Goal: Task Accomplishment & Management: Manage account settings

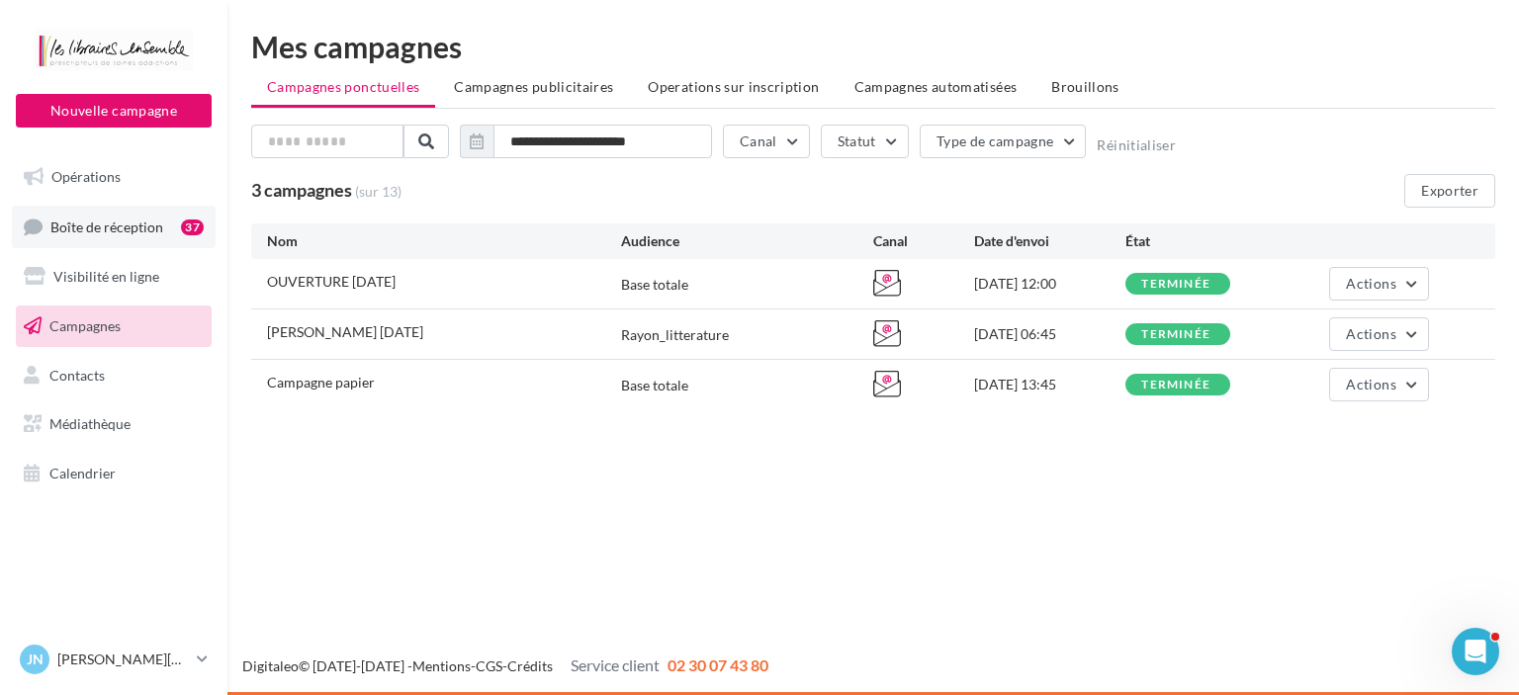
click at [123, 230] on span "Boîte de réception" at bounding box center [106, 226] width 113 height 17
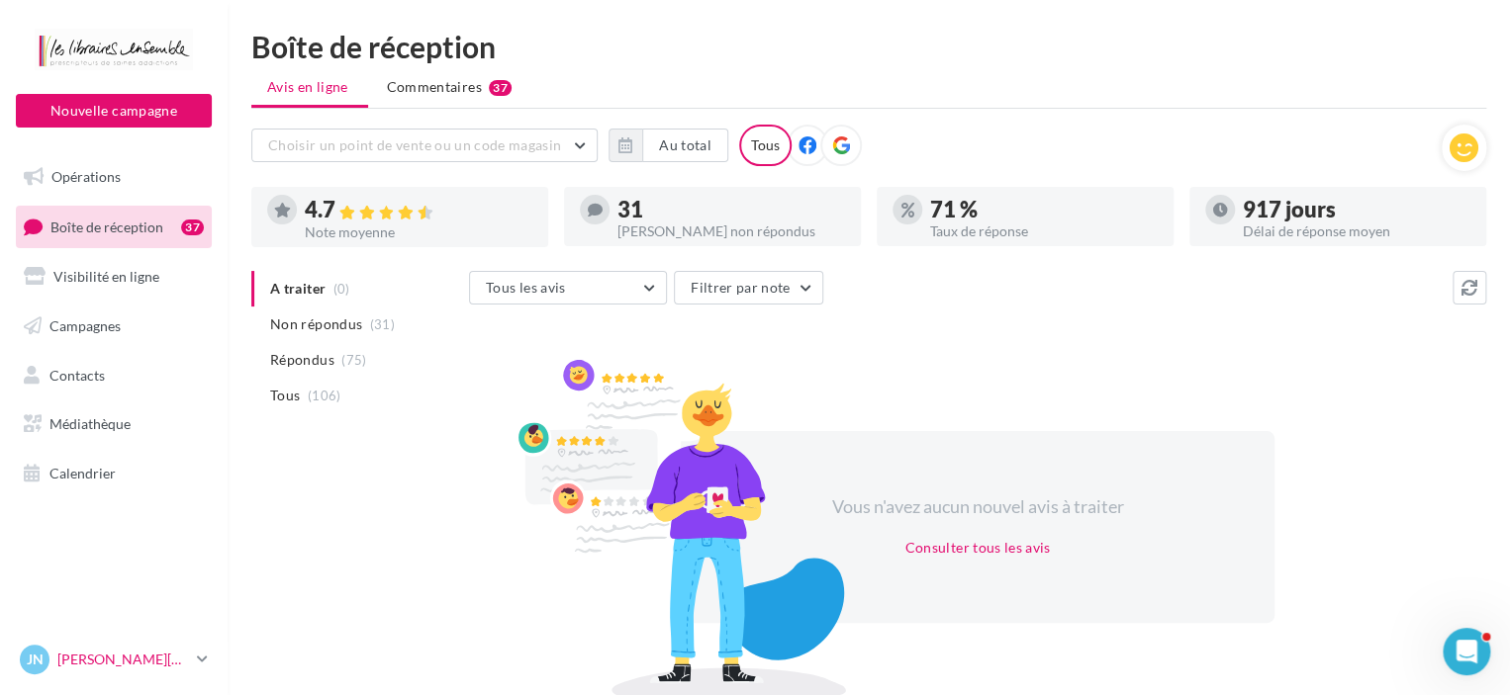
click at [115, 653] on p "[PERSON_NAME][DATE]" at bounding box center [123, 660] width 132 height 20
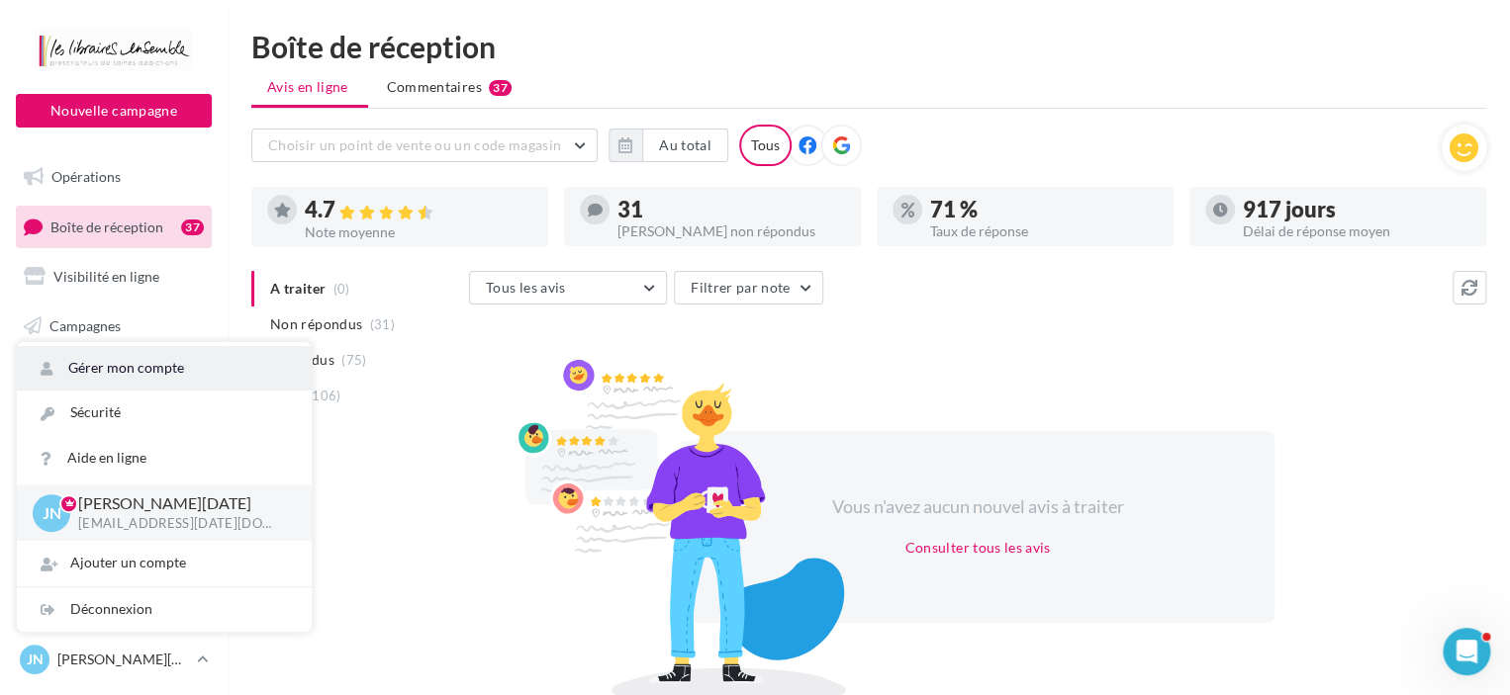
click at [158, 369] on link "Gérer mon compte" at bounding box center [164, 368] width 295 height 45
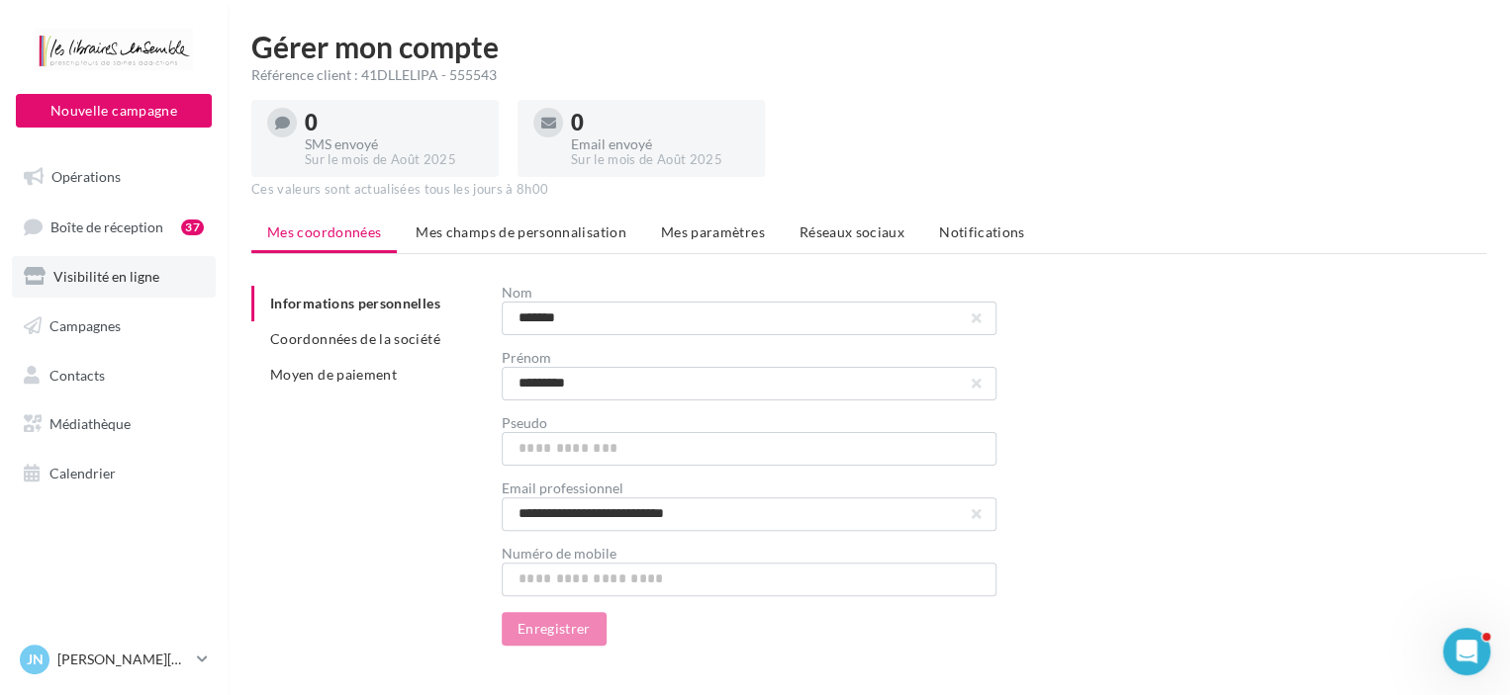
click at [119, 273] on span "Visibilité en ligne" at bounding box center [106, 276] width 106 height 17
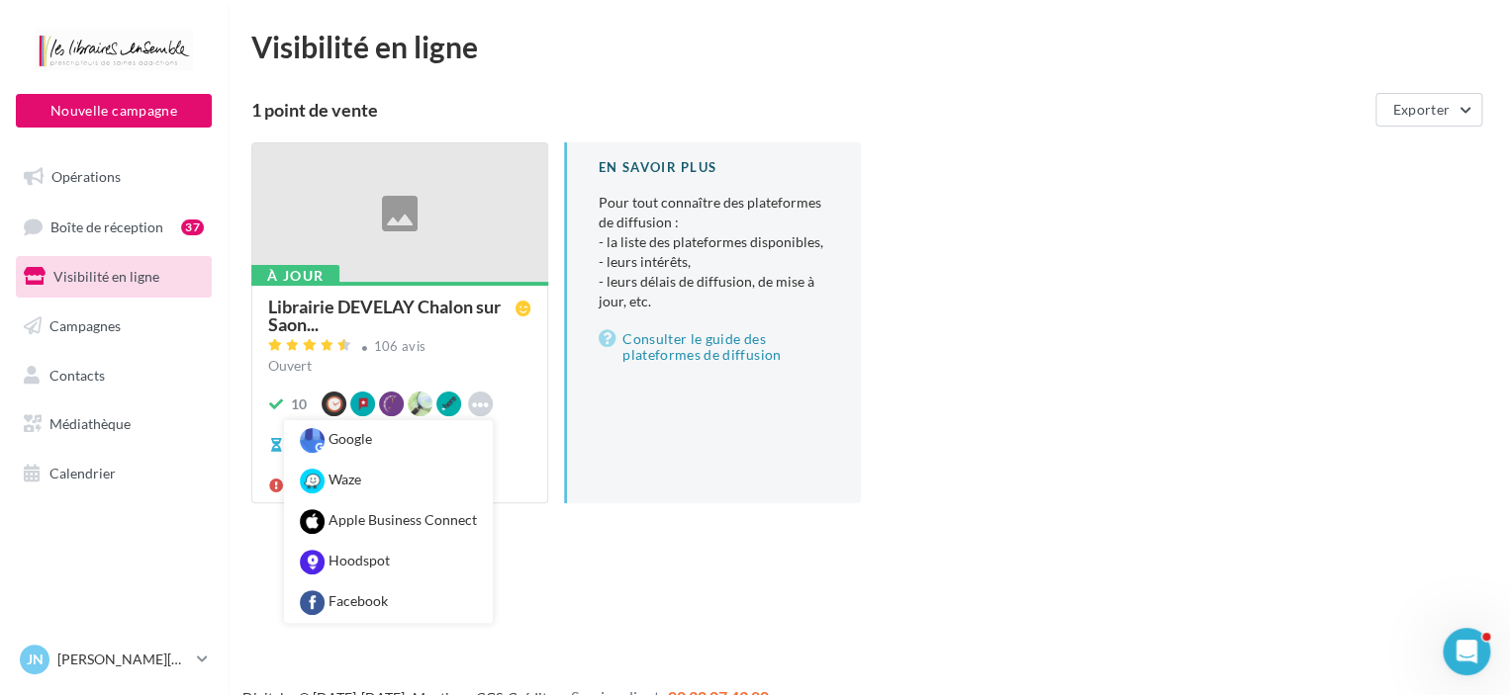
click at [480, 404] on icon at bounding box center [480, 404] width 17 height 17
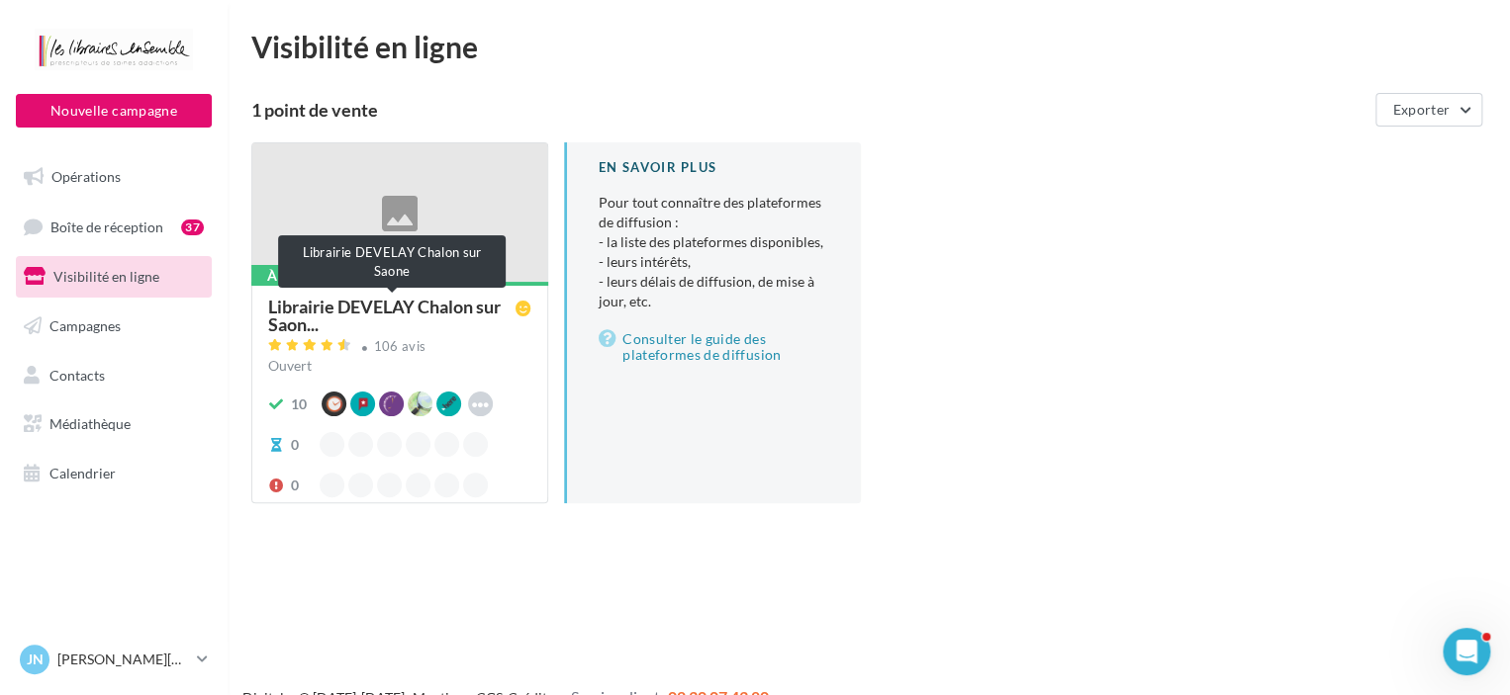
click at [305, 309] on span "Librairie DEVELAY Chalon sur Saon..." at bounding box center [391, 316] width 247 height 36
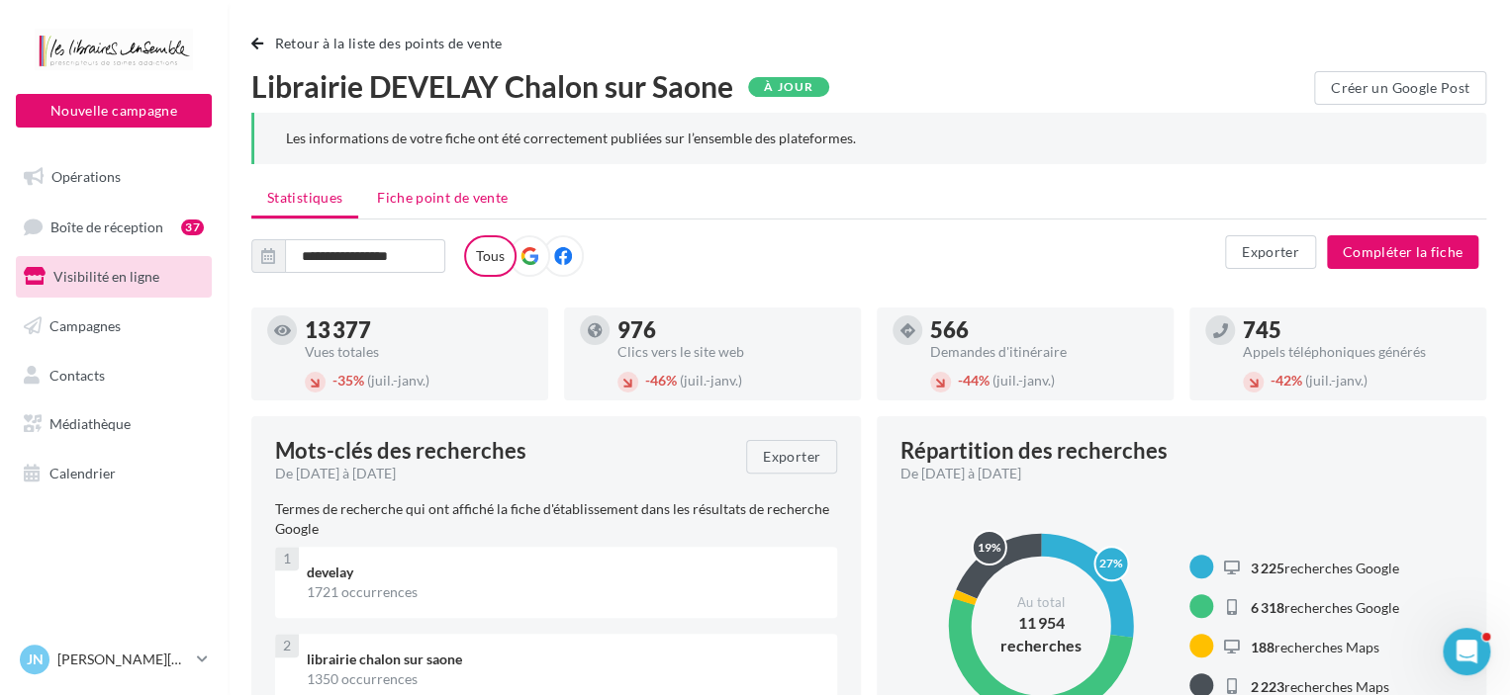
click at [417, 201] on span "Fiche point de vente" at bounding box center [442, 197] width 131 height 17
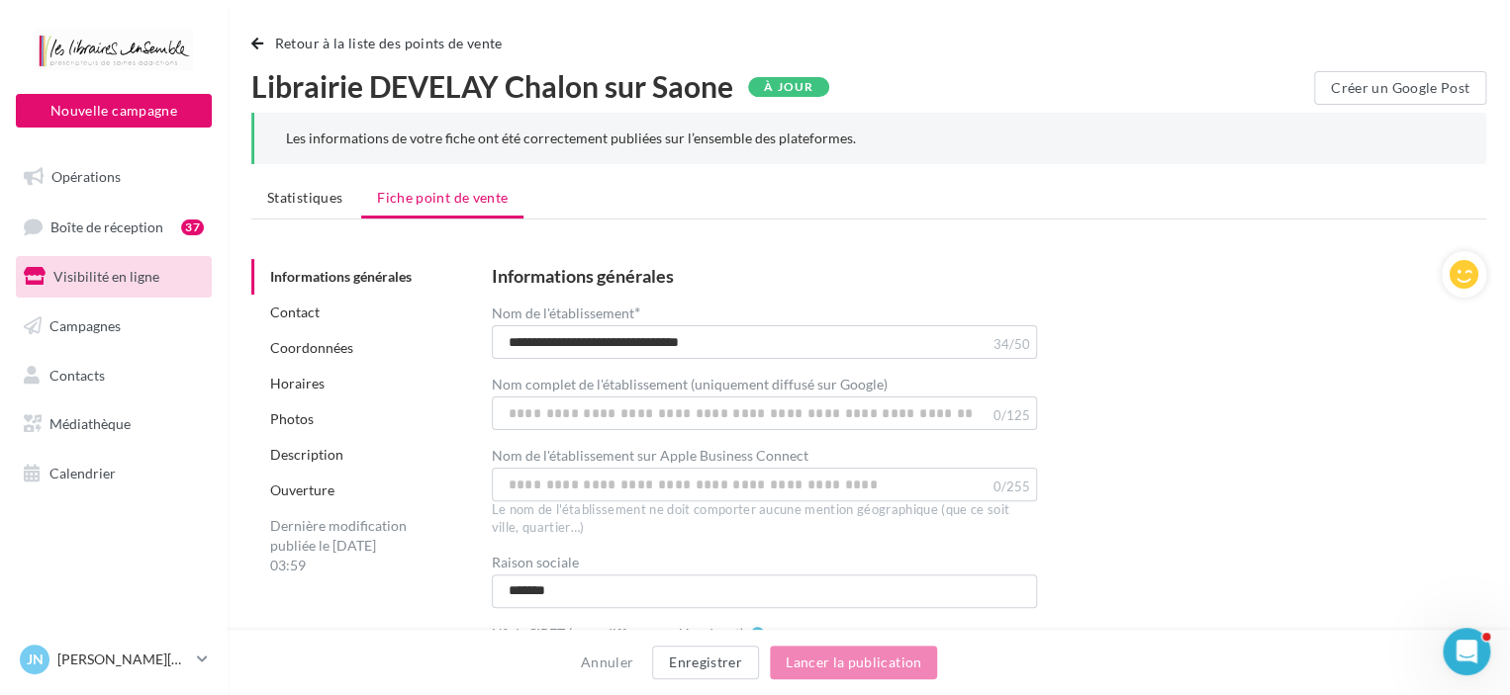
click at [319, 385] on link "Horaires" at bounding box center [297, 383] width 54 height 17
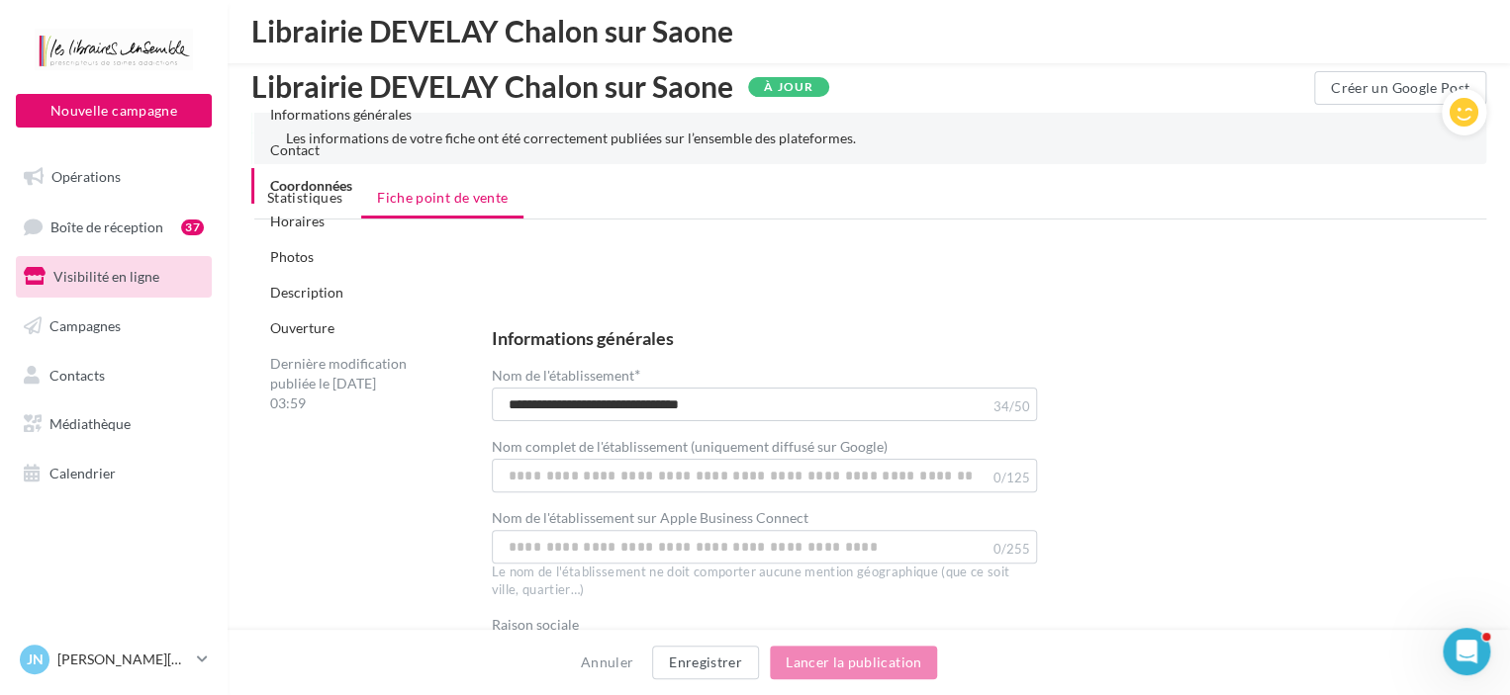
scroll to position [2008, 0]
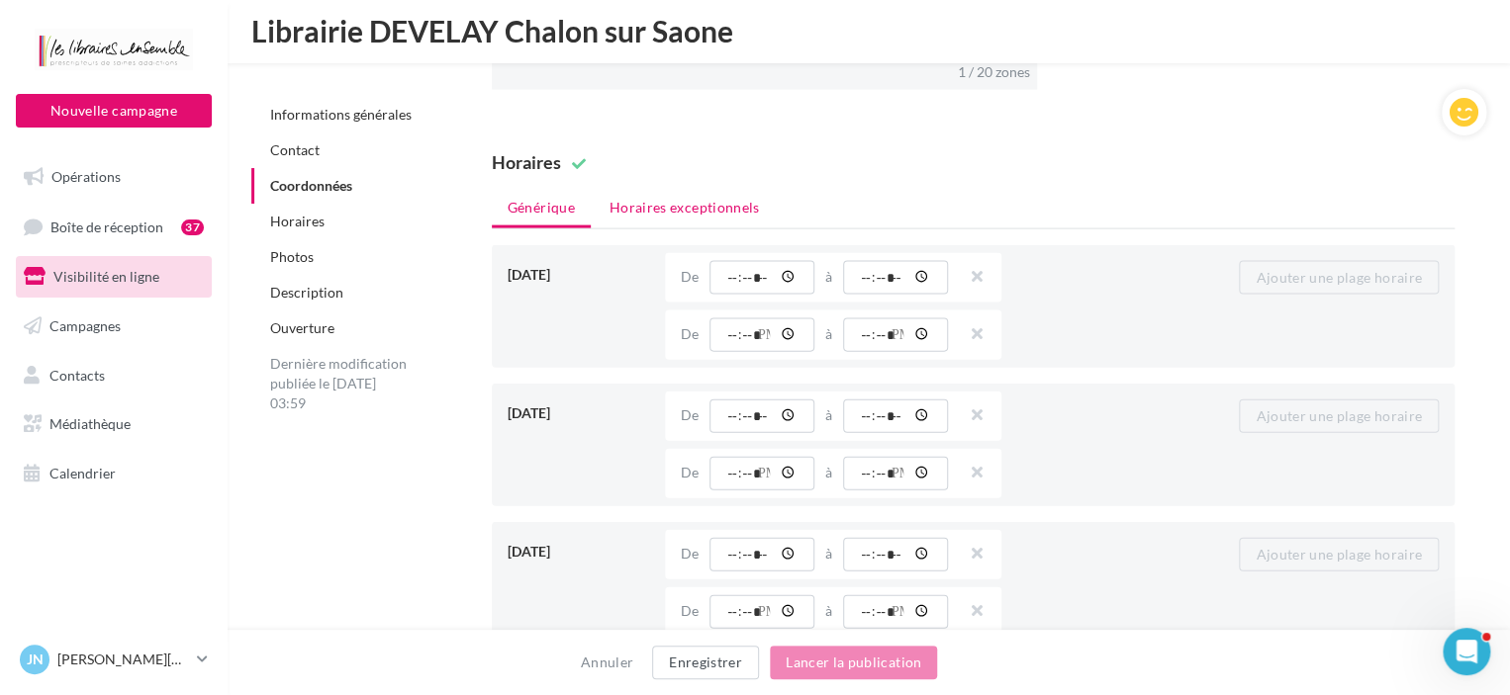
click at [715, 212] on li "Horaires exceptionnels" at bounding box center [685, 208] width 182 height 36
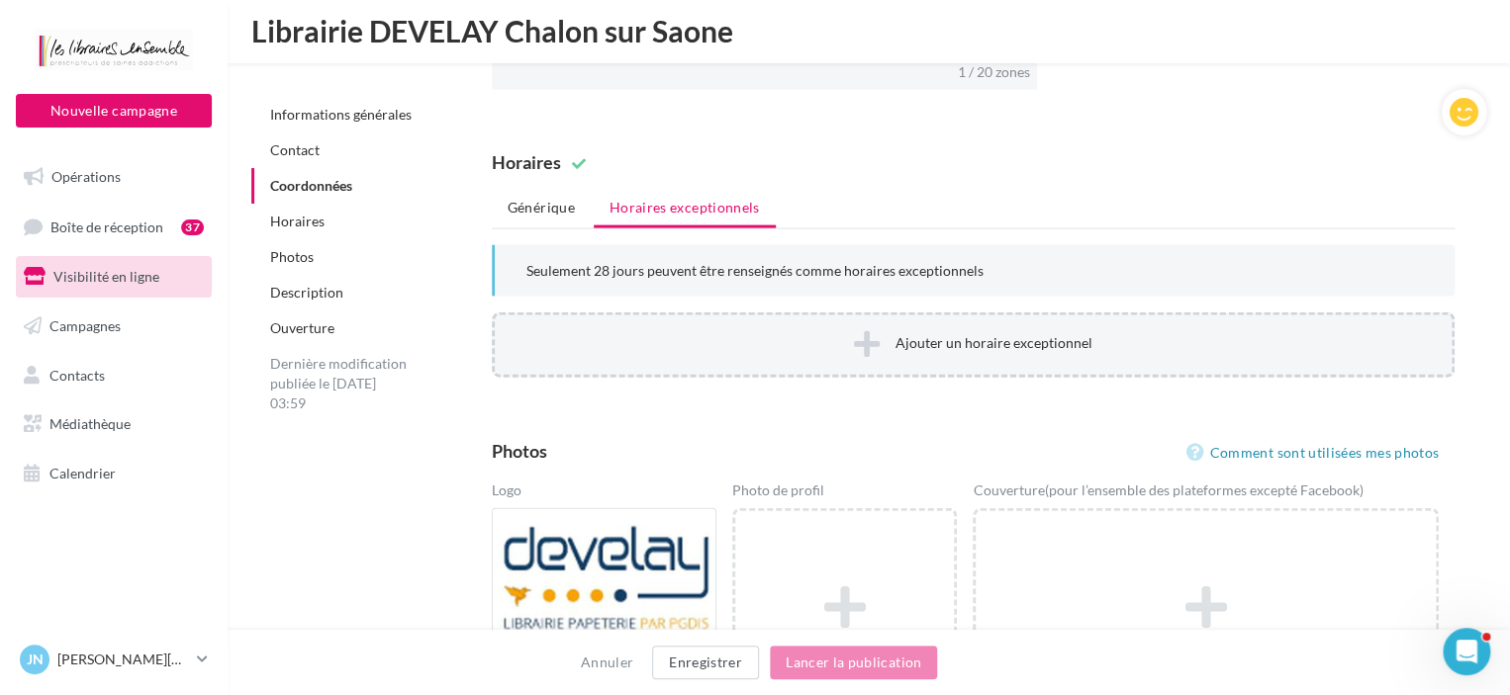
click at [824, 335] on button "Ajouter un horaire exceptionnel" at bounding box center [973, 345] width 963 height 65
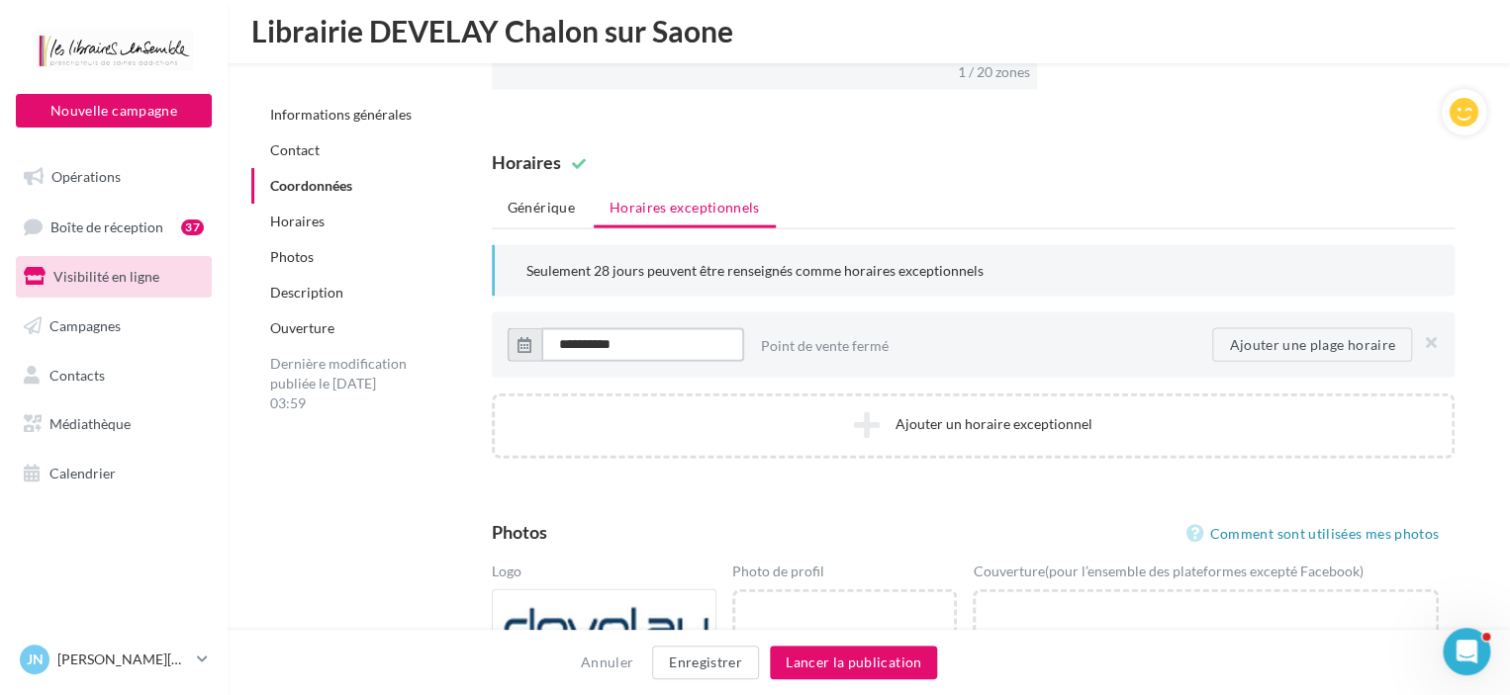
click at [736, 338] on input "**********" at bounding box center [642, 345] width 203 height 34
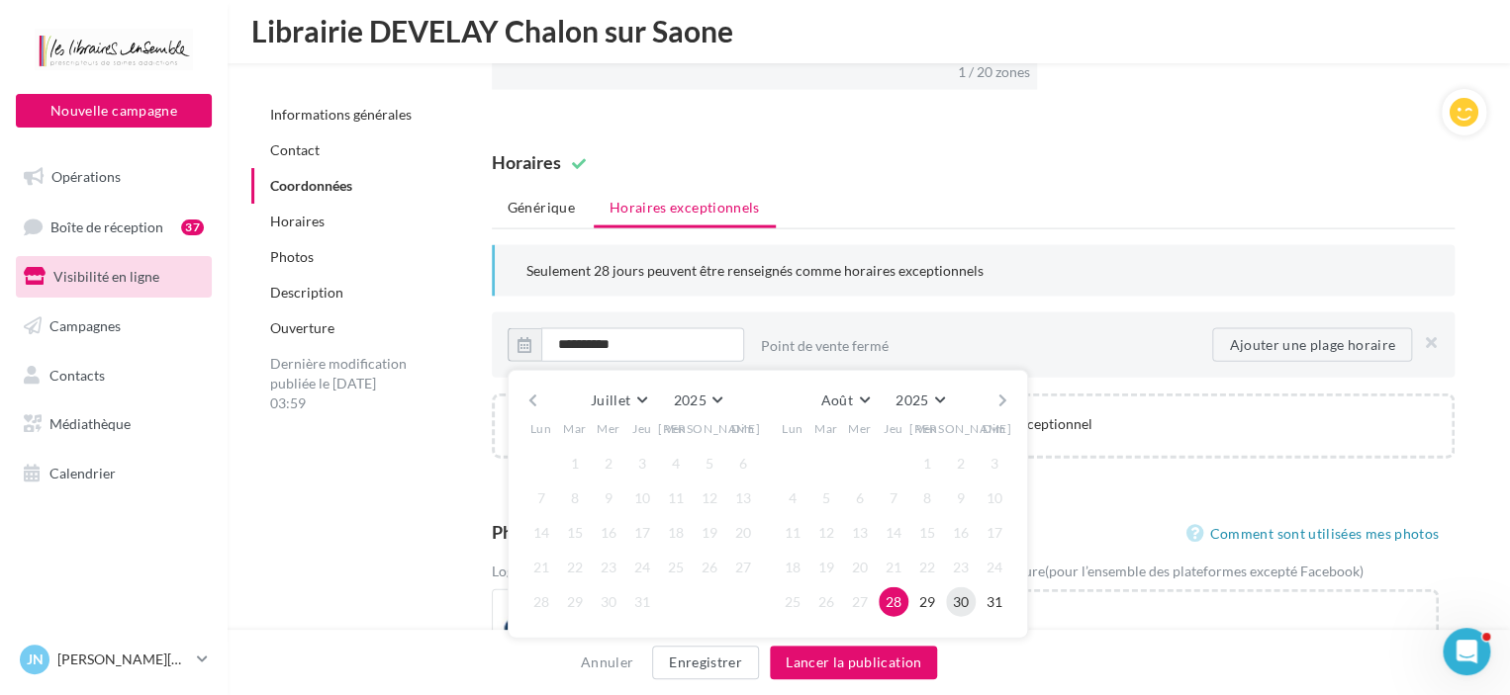
click at [965, 600] on button "30" at bounding box center [961, 603] width 30 height 30
type input "**********"
click at [1072, 323] on div "Point de vente fermé" at bounding box center [987, 345] width 452 height 49
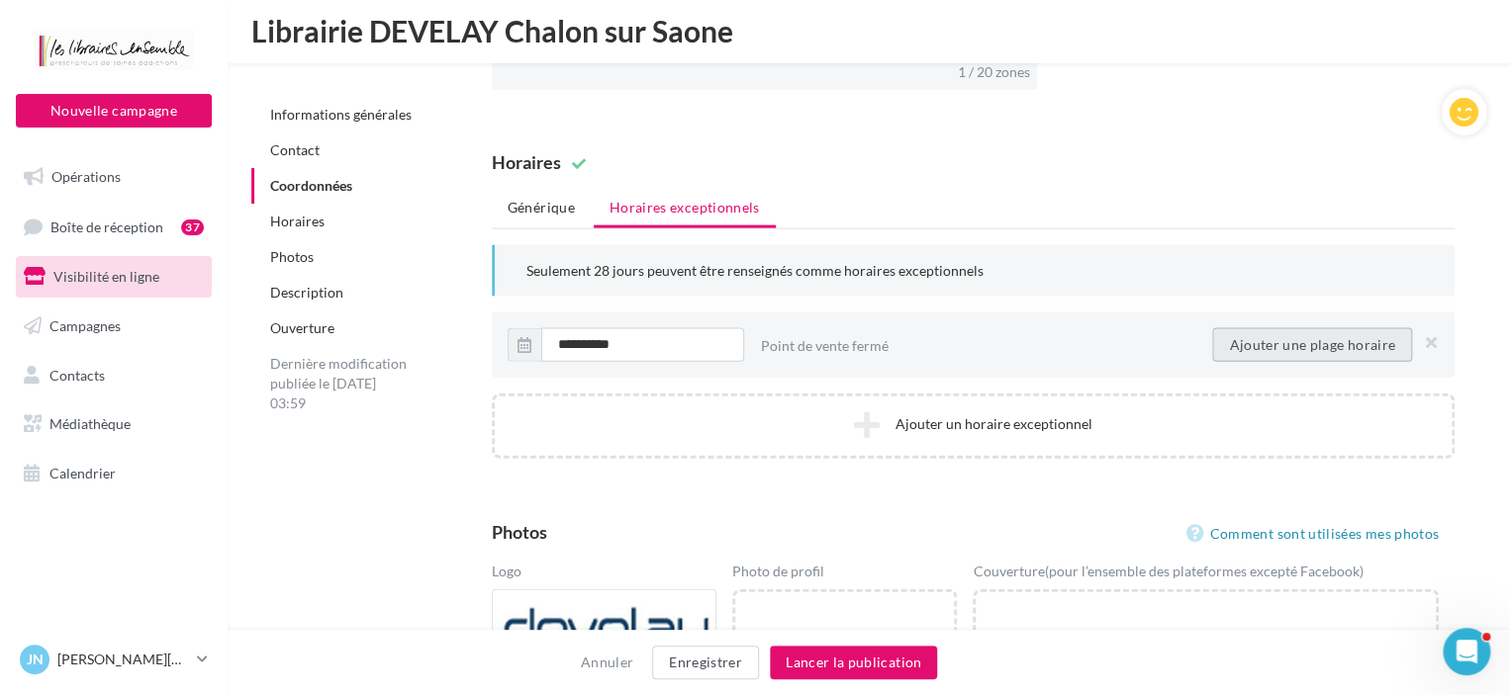
click at [1290, 331] on button "Ajouter une plage horaire" at bounding box center [1312, 345] width 200 height 34
click at [874, 339] on input "time" at bounding box center [857, 345] width 105 height 34
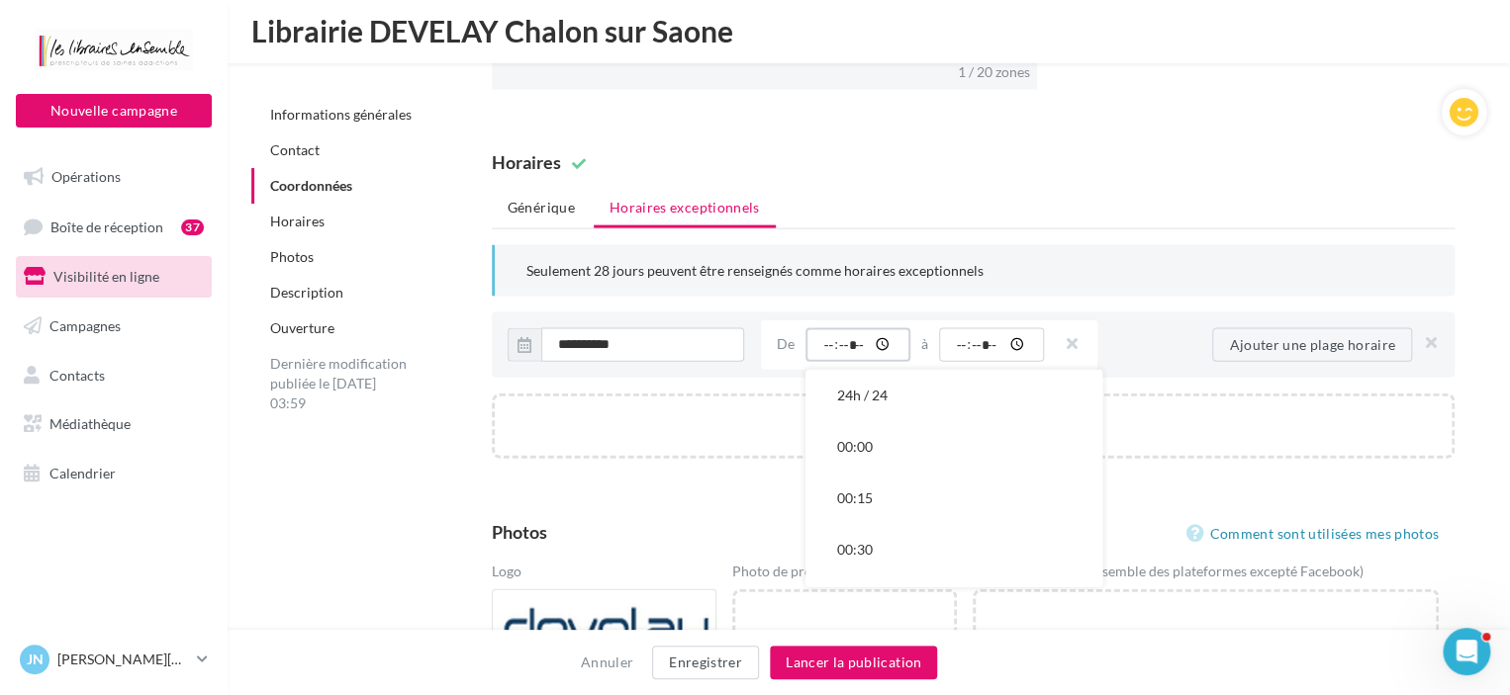
type input "*****"
click at [943, 484] on button "09:00" at bounding box center [953, 496] width 297 height 51
click at [1012, 342] on input "time" at bounding box center [991, 345] width 105 height 34
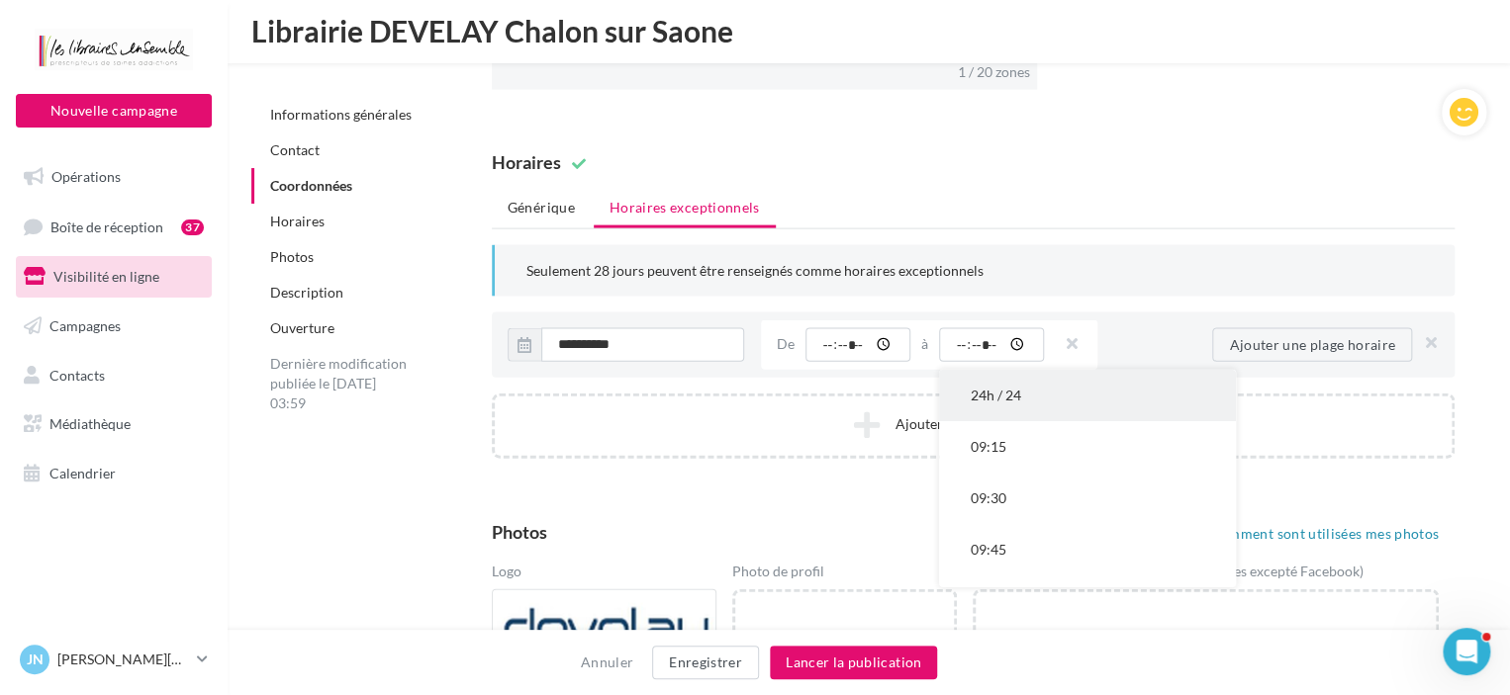
click at [1215, 399] on button "24h / 24" at bounding box center [1087, 395] width 297 height 51
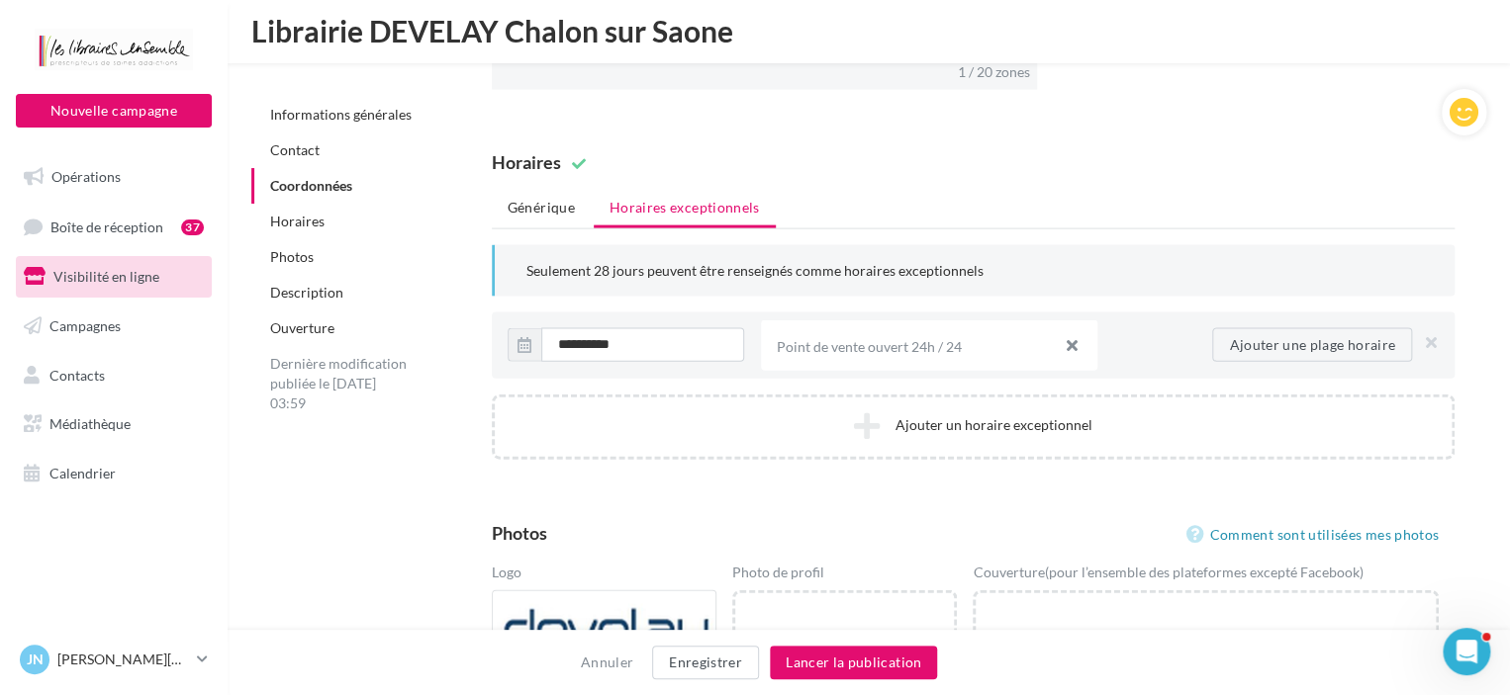
click at [1070, 335] on button "button" at bounding box center [1064, 348] width 16 height 28
click at [1313, 343] on button "Ajouter une plage horaire" at bounding box center [1312, 345] width 200 height 34
click at [828, 335] on input "time" at bounding box center [857, 345] width 105 height 34
type input "*****"
click at [970, 341] on input "time" at bounding box center [991, 345] width 105 height 34
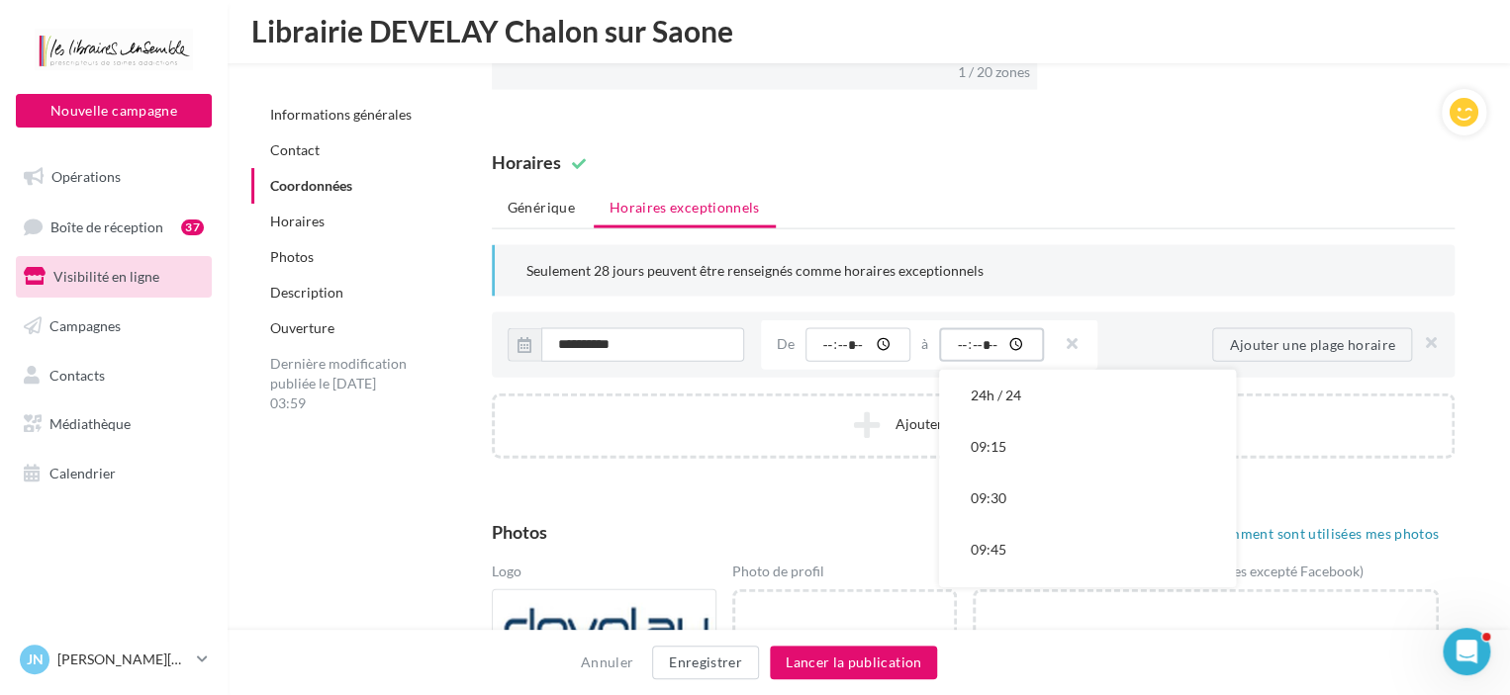
click at [956, 341] on input "time" at bounding box center [991, 345] width 105 height 34
type input "*****"
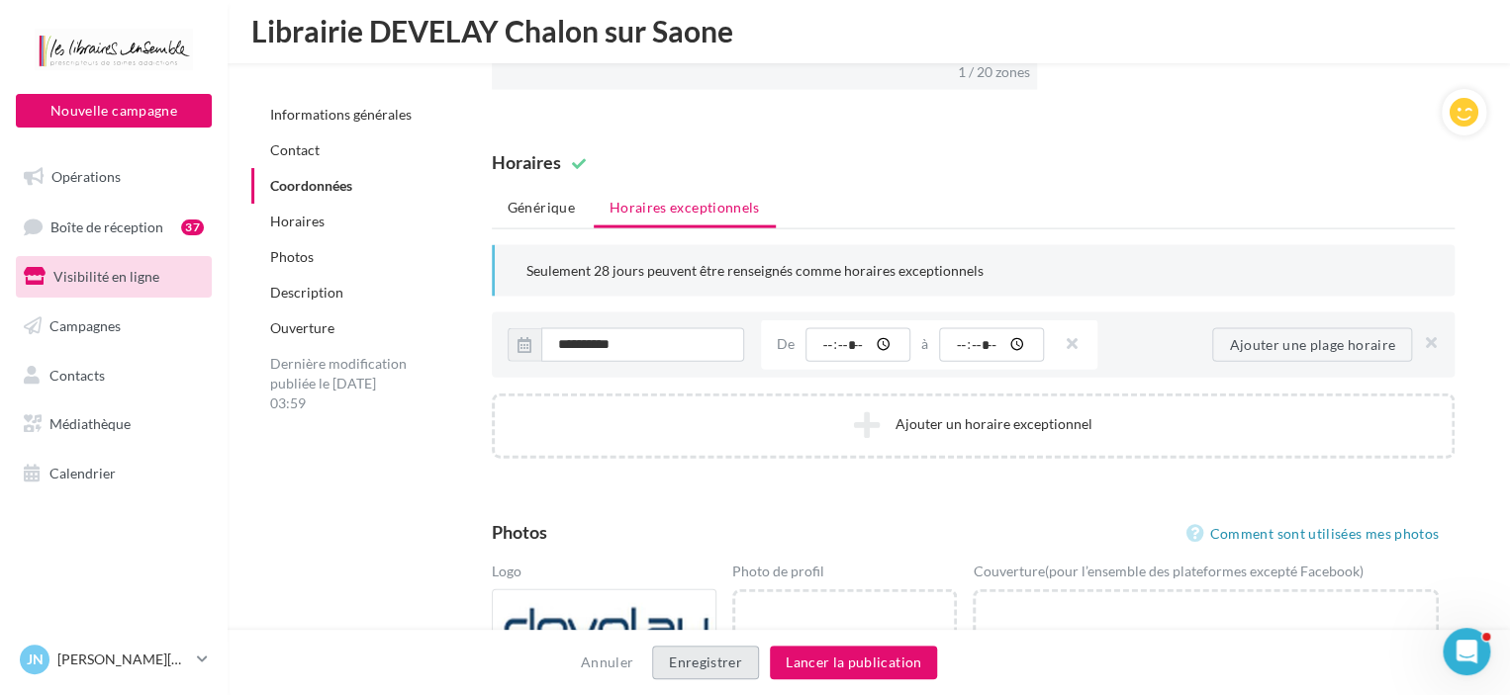
click at [716, 656] on button "Enregistrer" at bounding box center [705, 663] width 107 height 34
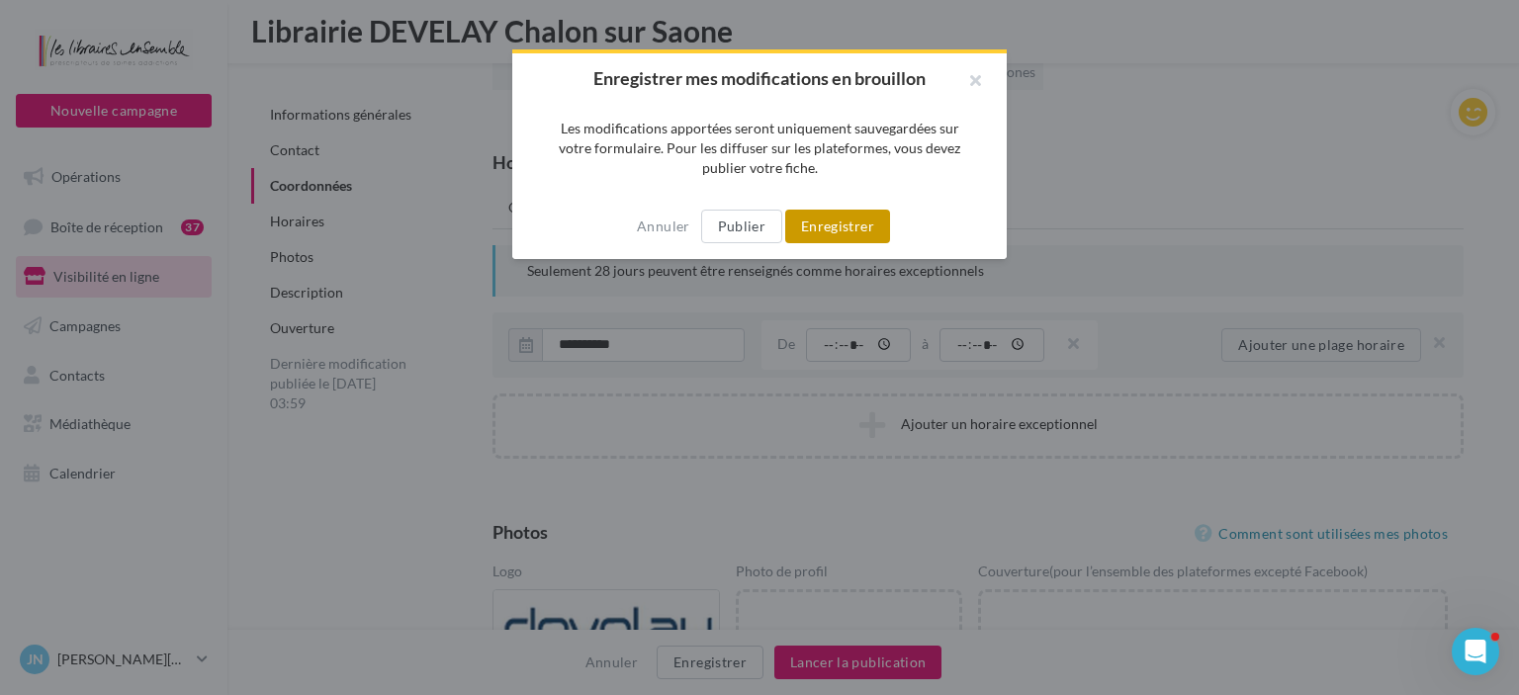
click at [800, 220] on button "Enregistrer" at bounding box center [837, 227] width 105 height 34
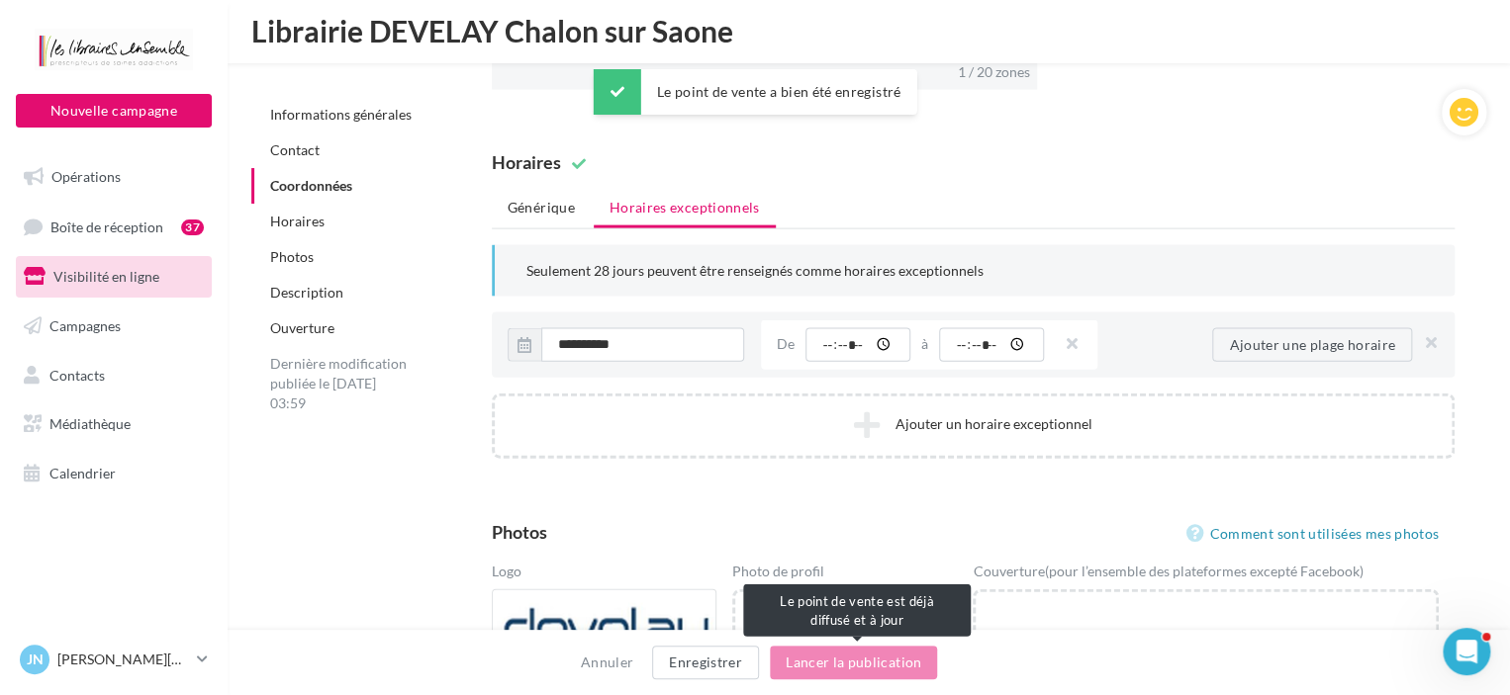
scroll to position [2028, 0]
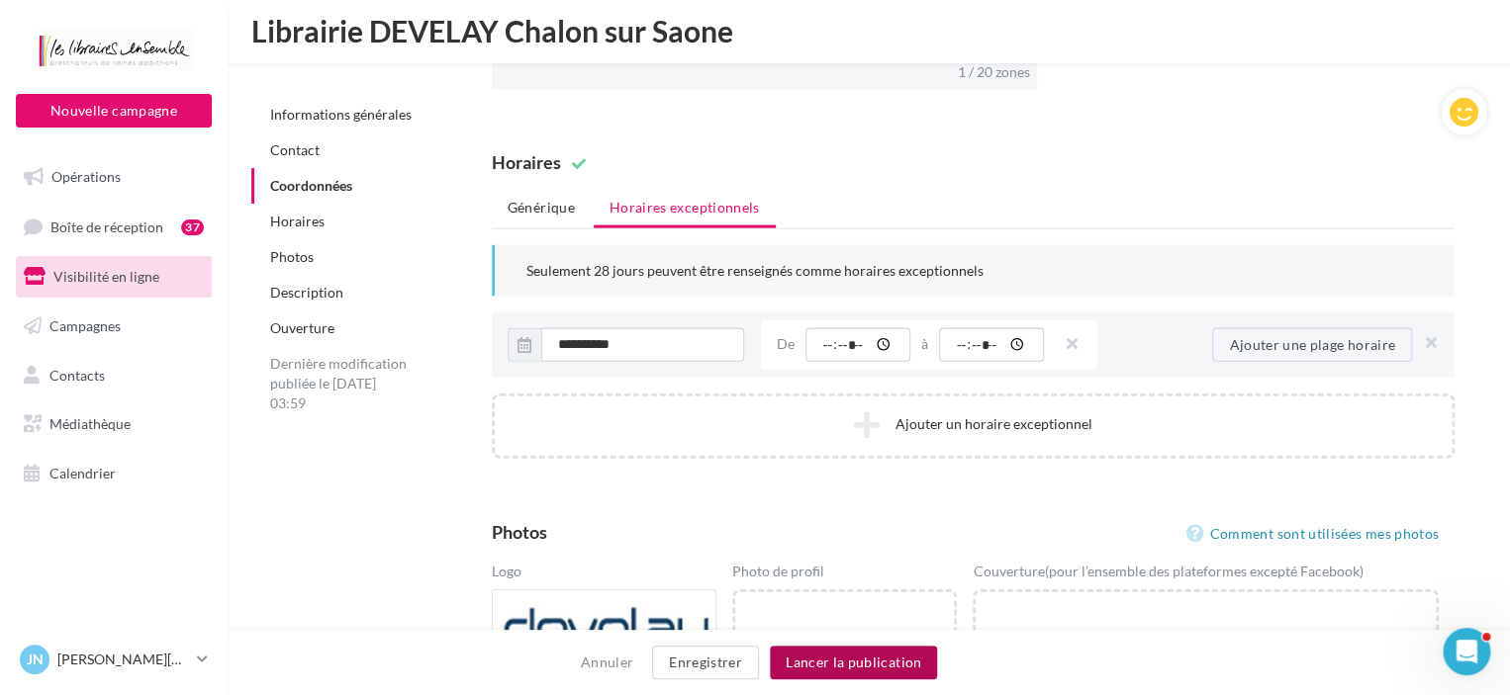
click at [806, 677] on button "Lancer la publication" at bounding box center [853, 663] width 167 height 34
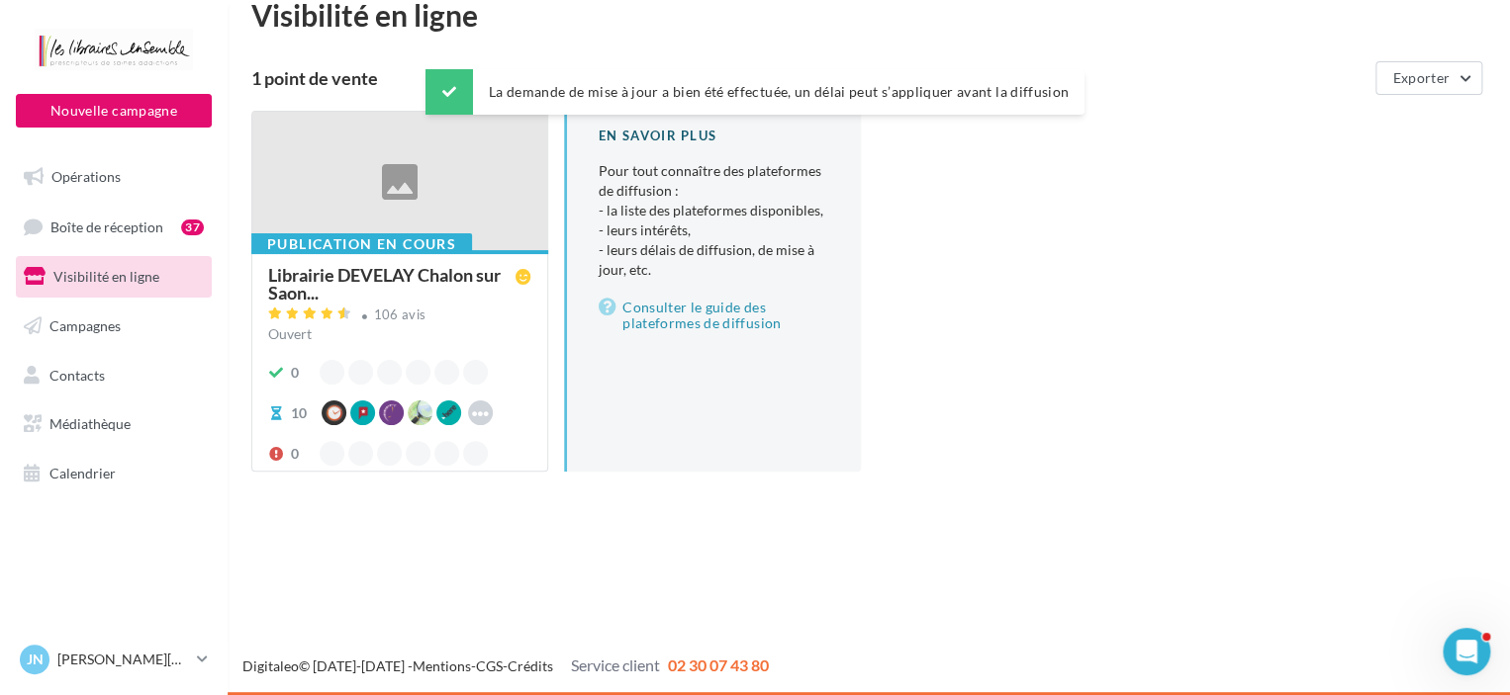
scroll to position [32, 0]
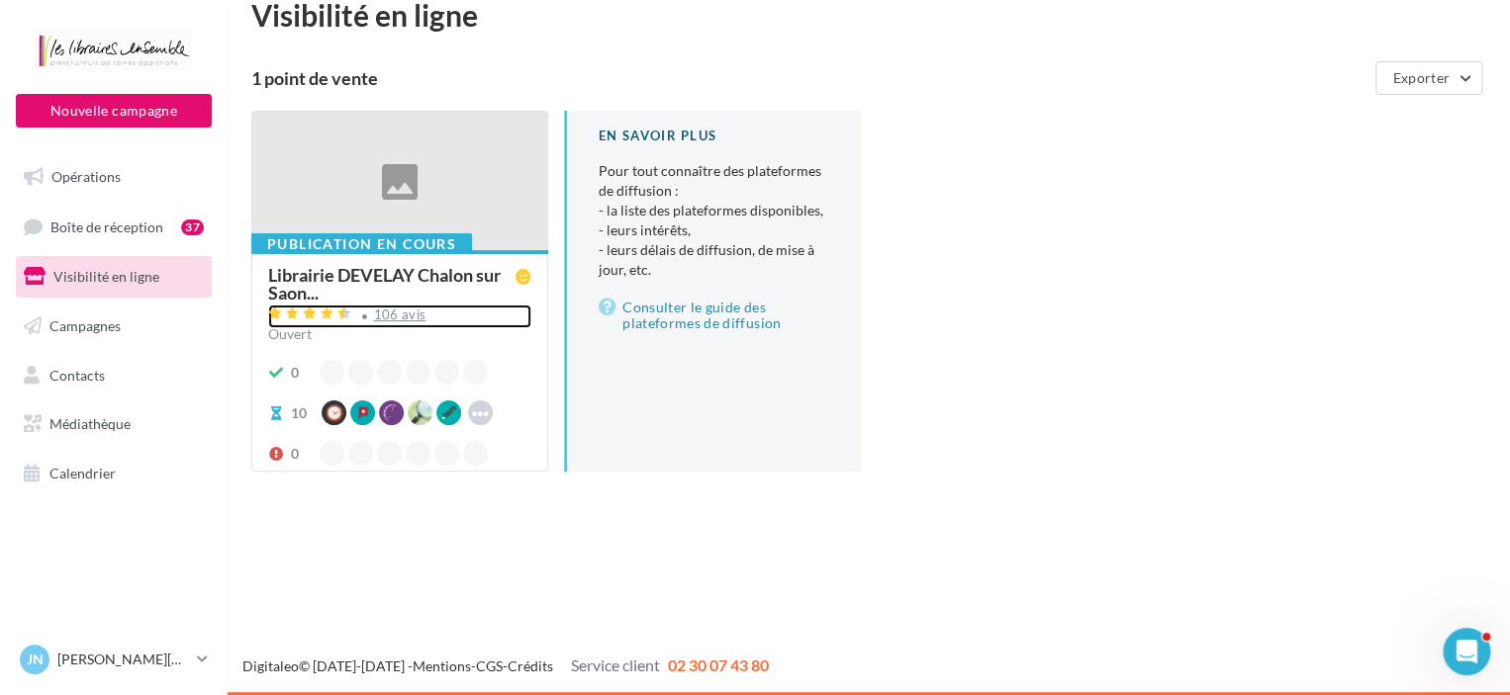
click at [398, 315] on div "106 avis" at bounding box center [400, 315] width 52 height 13
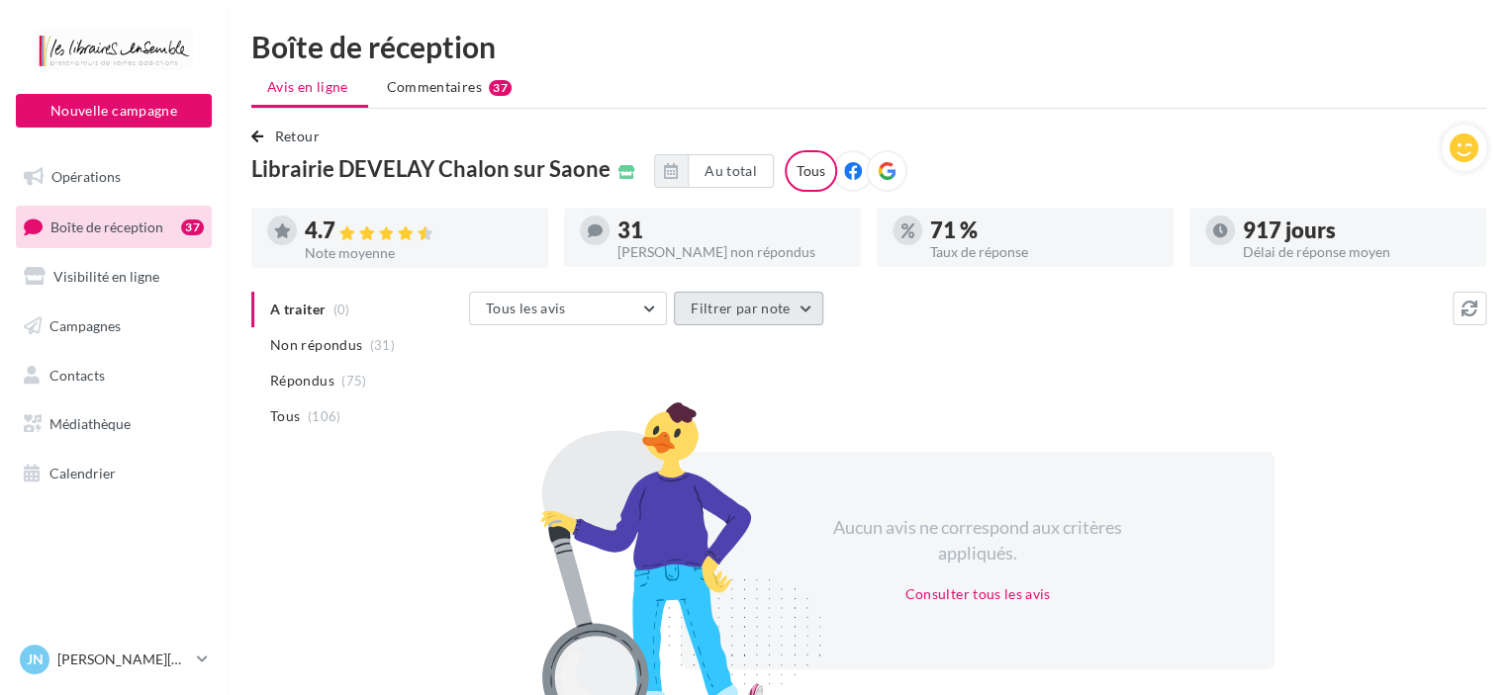
click at [732, 314] on button "Filtrer par note" at bounding box center [748, 309] width 149 height 34
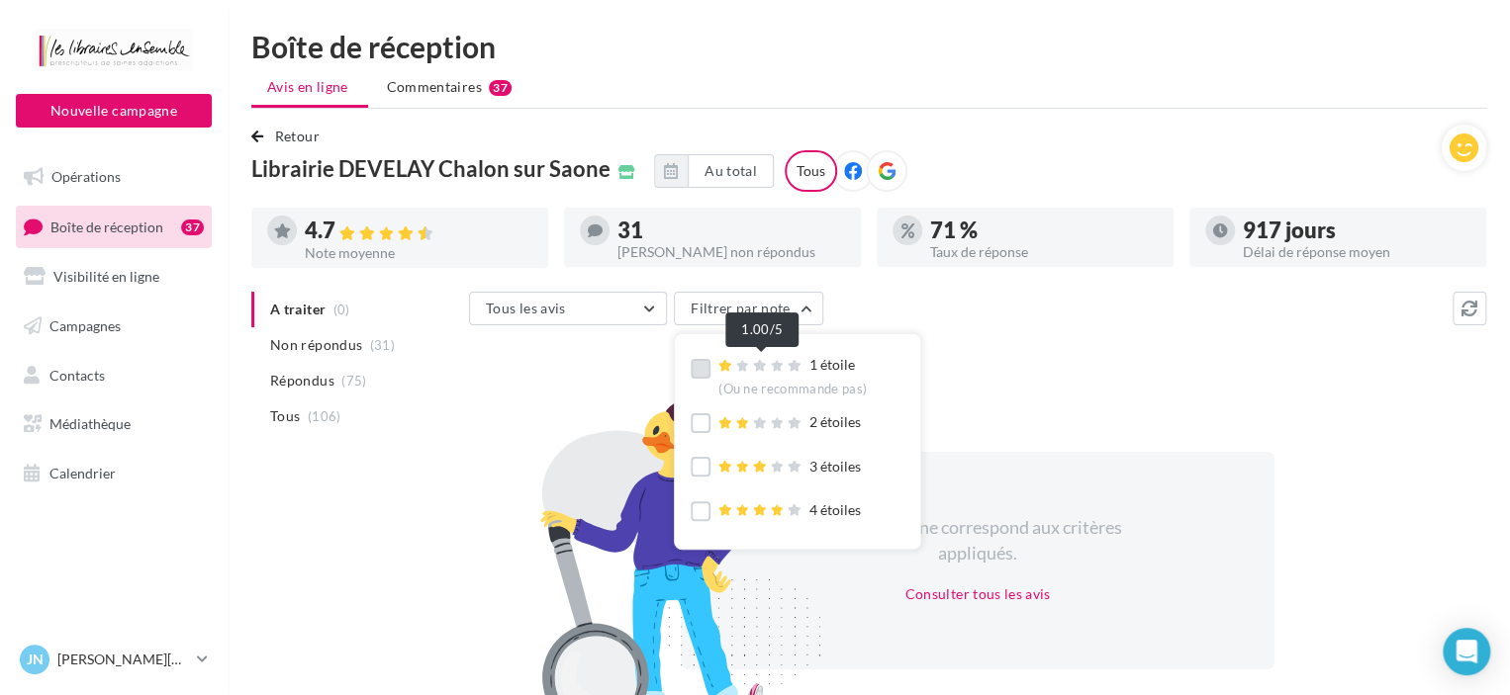
click at [755, 360] on icon at bounding box center [760, 366] width 14 height 12
click at [814, 309] on button "Filtrer par note (1)" at bounding box center [757, 309] width 166 height 34
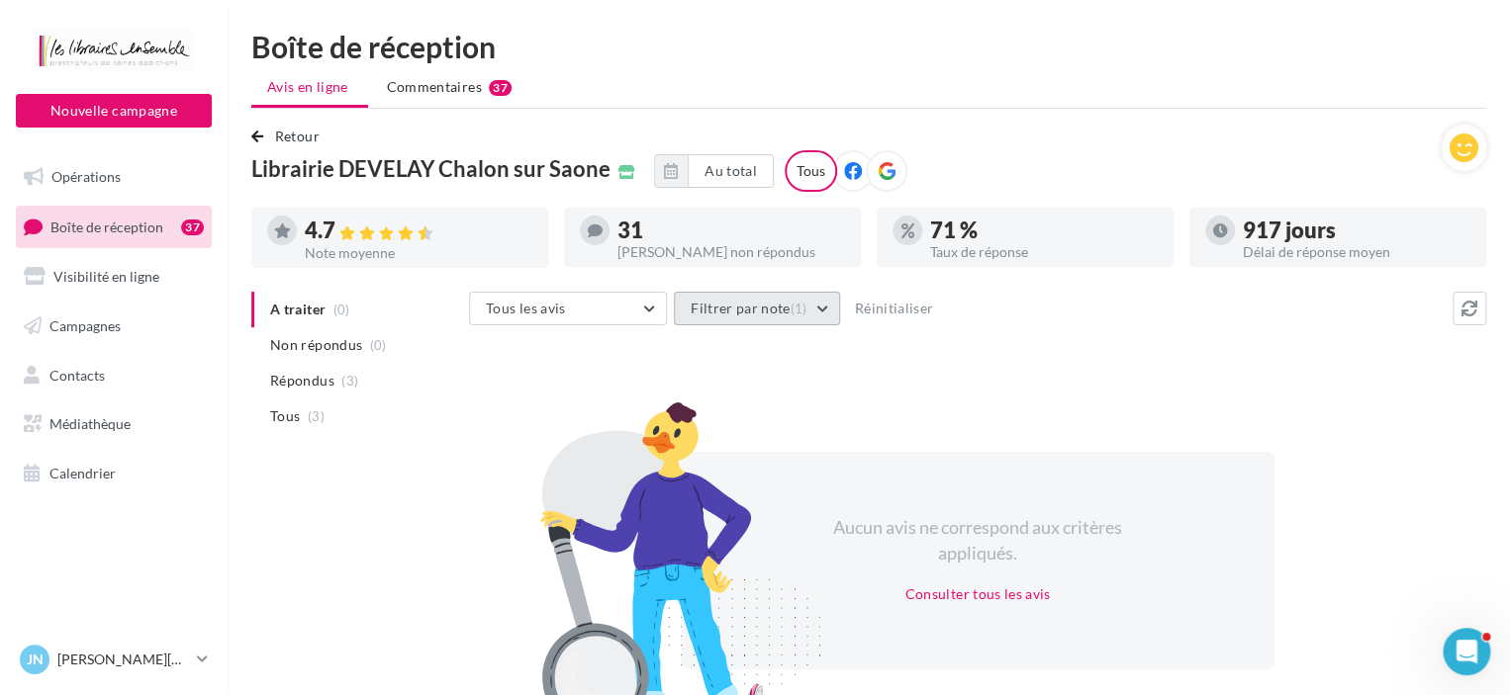
click at [814, 309] on button "Filtrer par note (1)" at bounding box center [757, 309] width 166 height 34
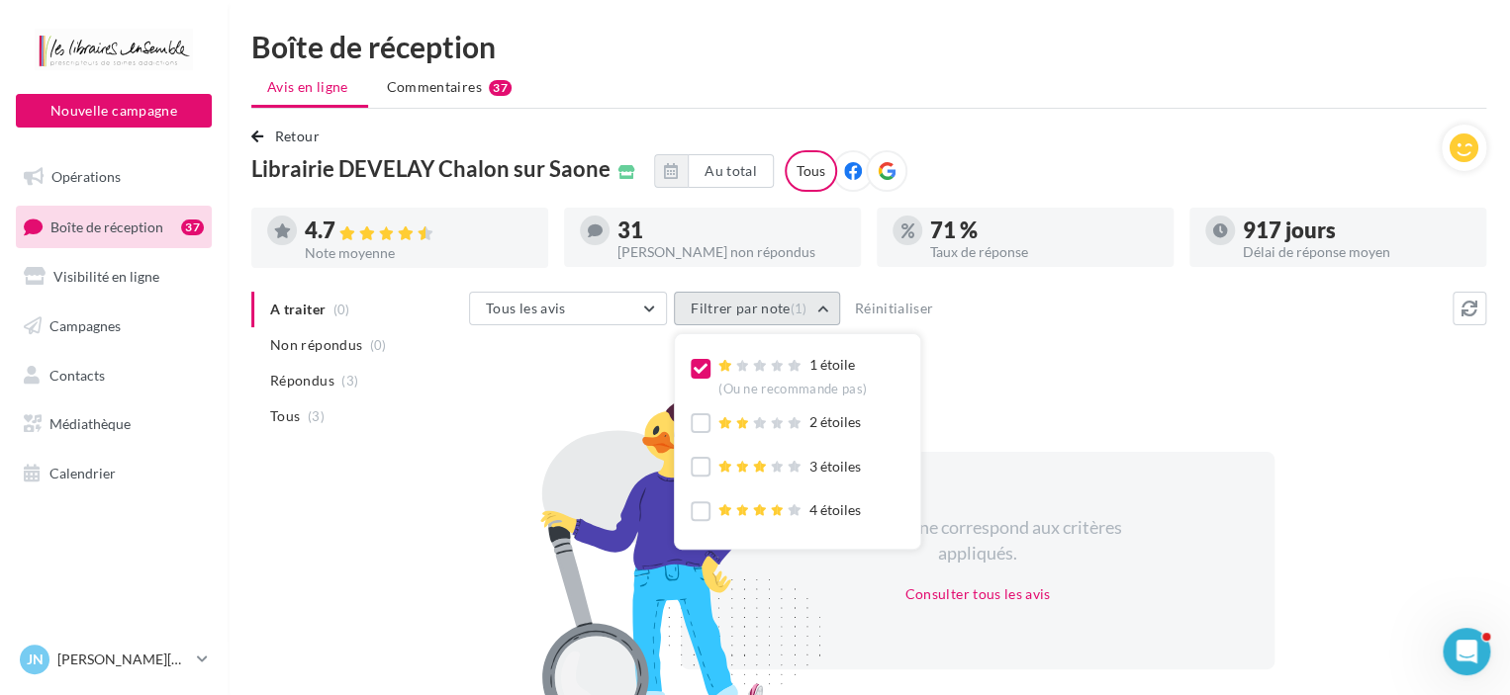
scroll to position [59, 0]
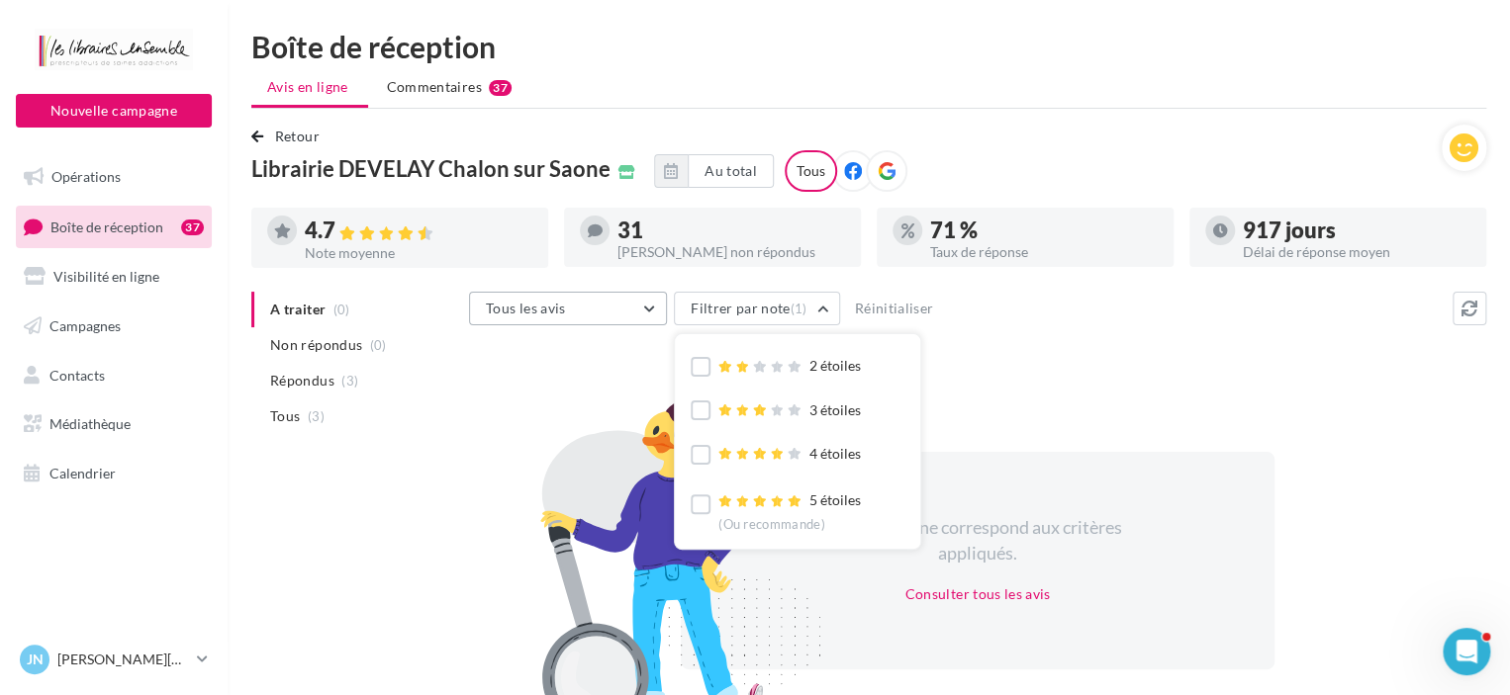
click at [538, 307] on span "Tous les avis" at bounding box center [526, 308] width 80 height 17
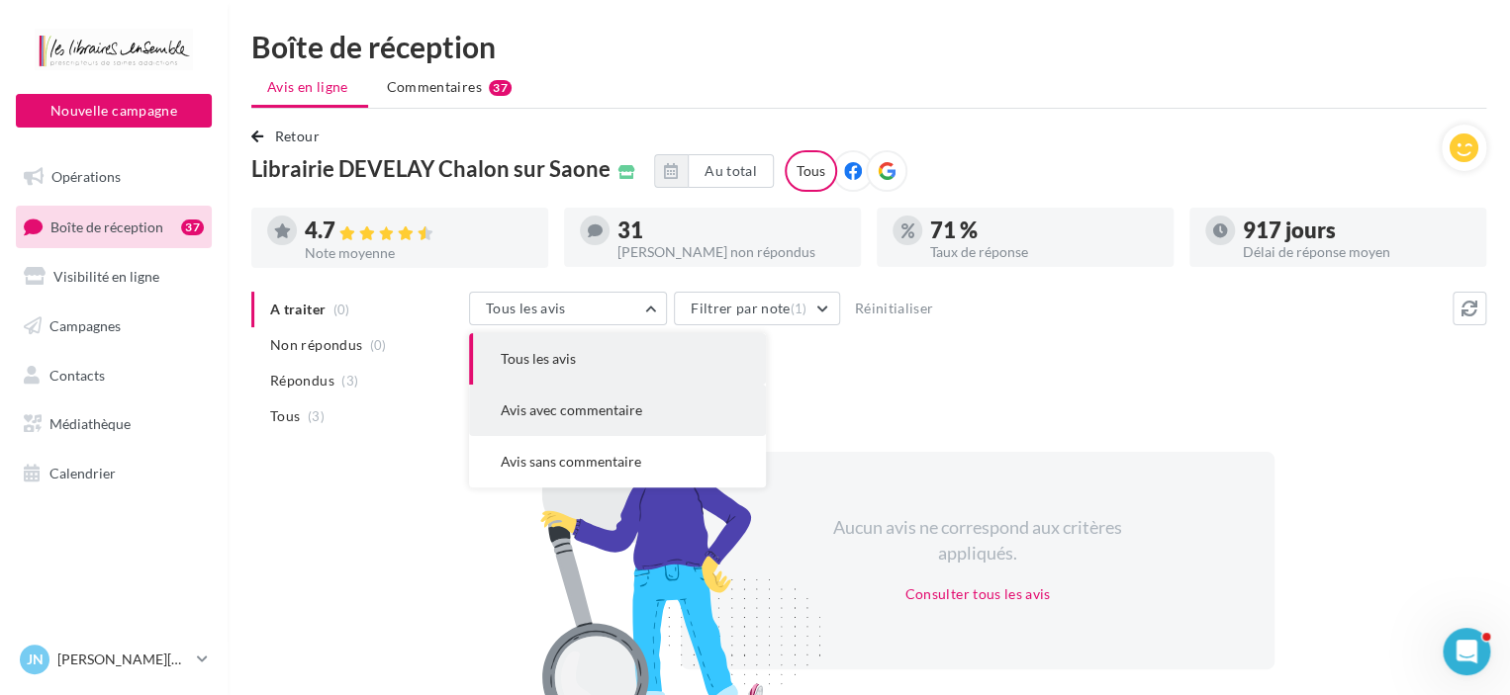
click at [543, 406] on span "Avis avec commentaire" at bounding box center [571, 410] width 141 height 17
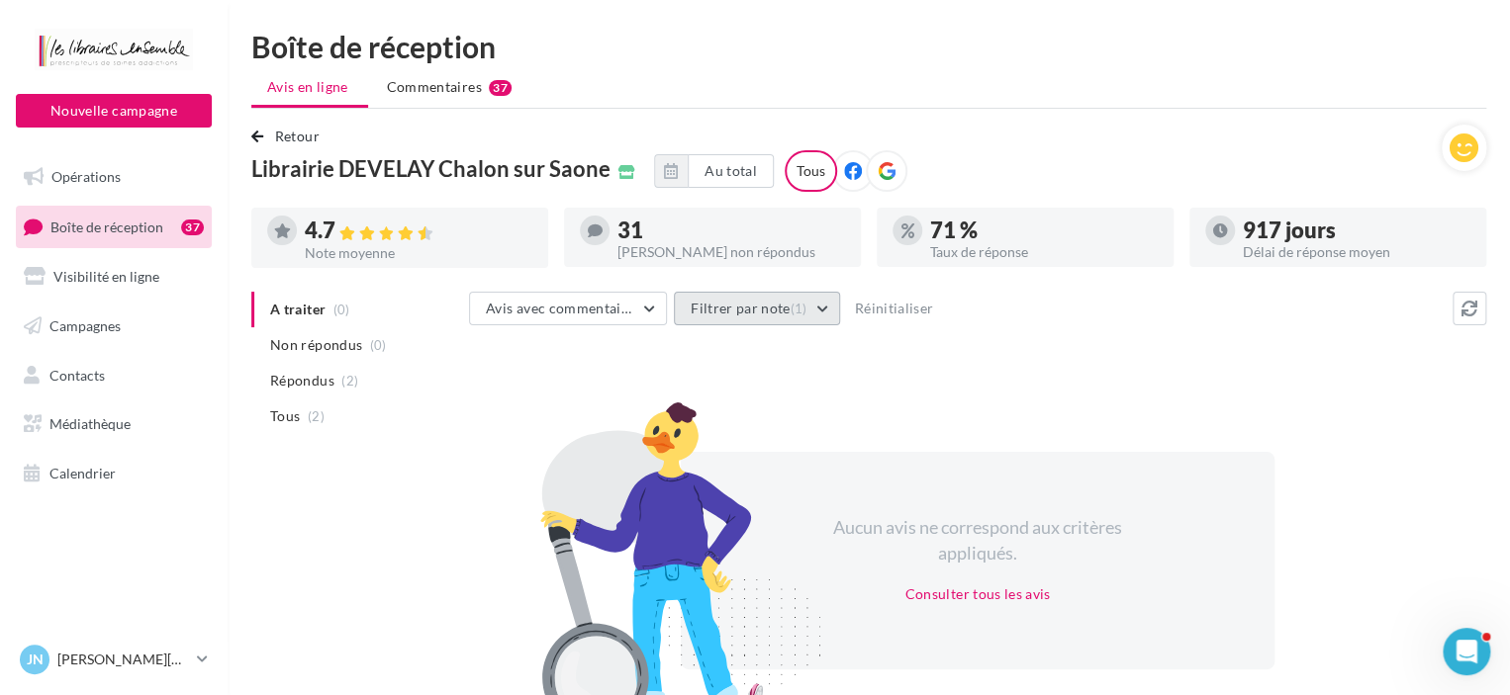
click at [822, 308] on button "Filtrer par note (1)" at bounding box center [757, 309] width 166 height 34
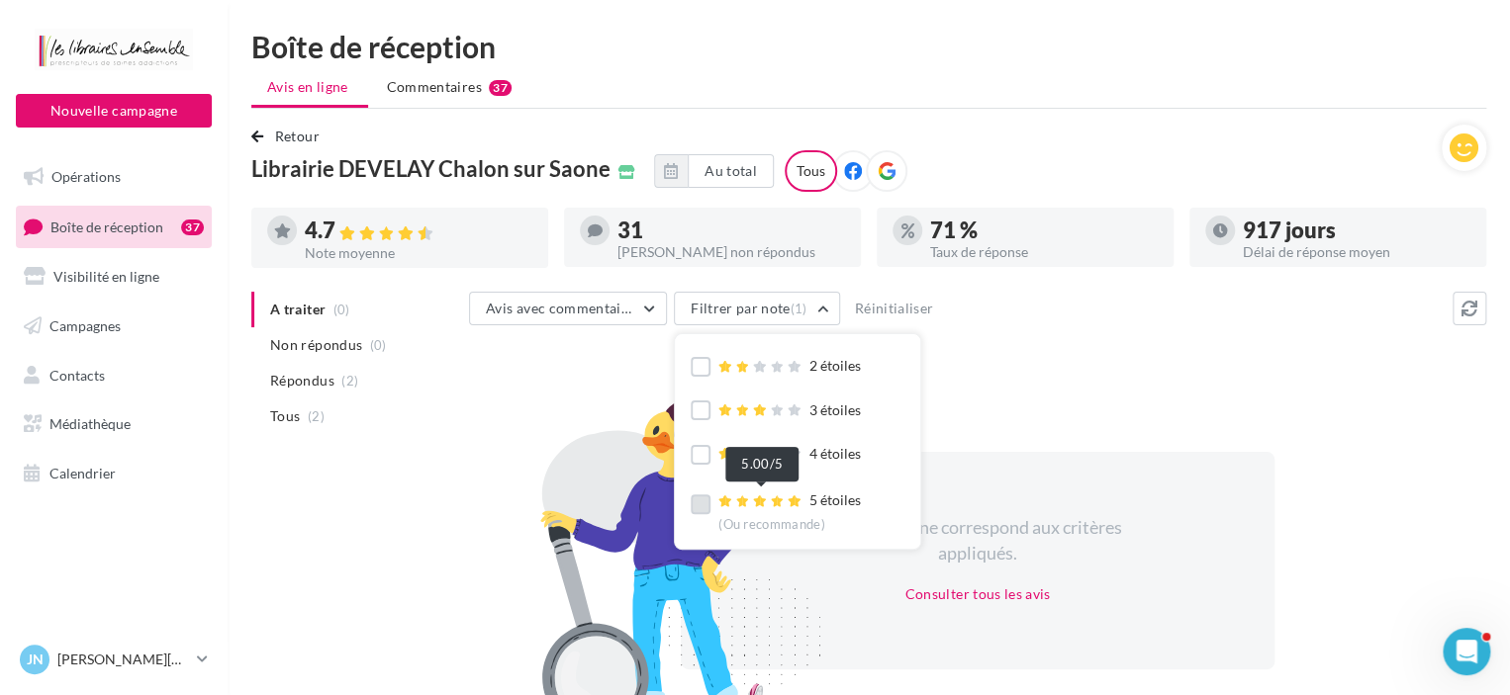
click at [771, 505] on icon at bounding box center [778, 502] width 14 height 12
click at [416, 95] on span "Commentaires" at bounding box center [434, 87] width 95 height 20
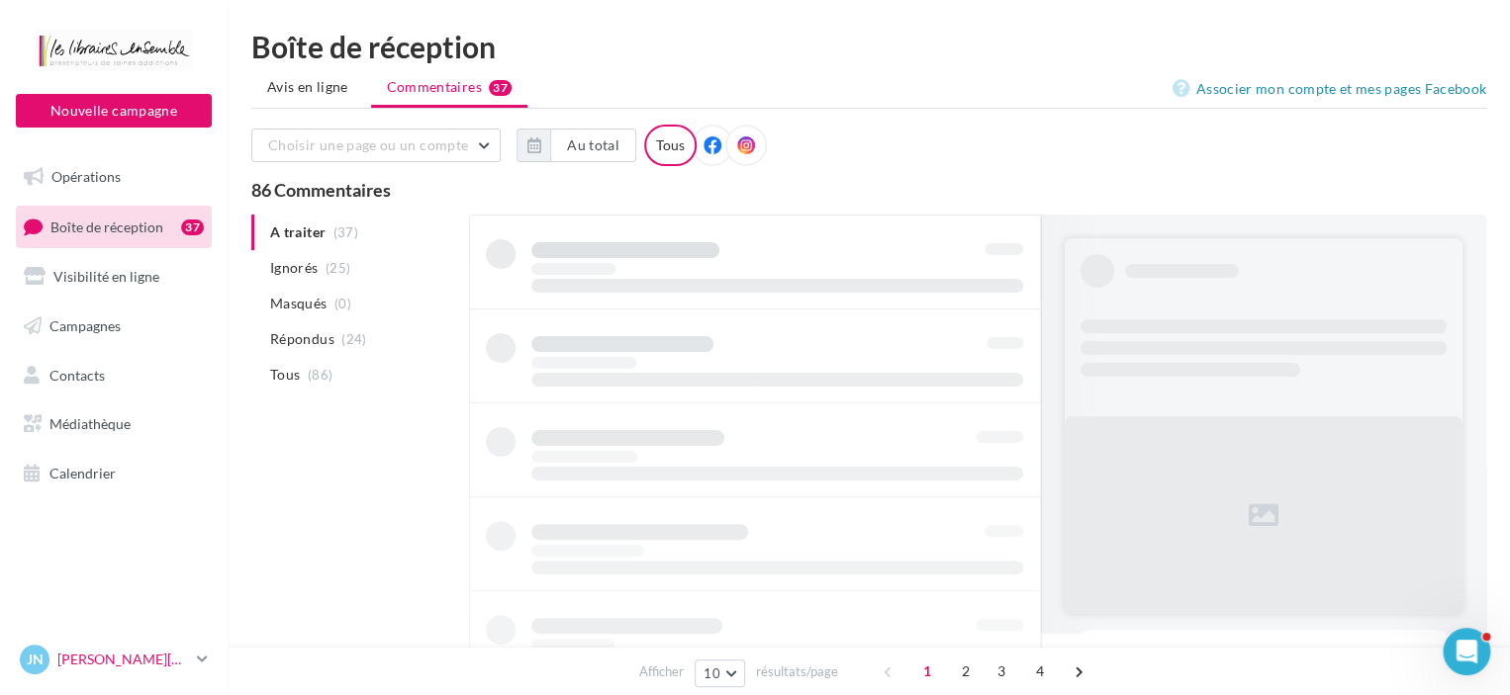
click at [147, 654] on p "[PERSON_NAME][DATE]" at bounding box center [123, 660] width 132 height 20
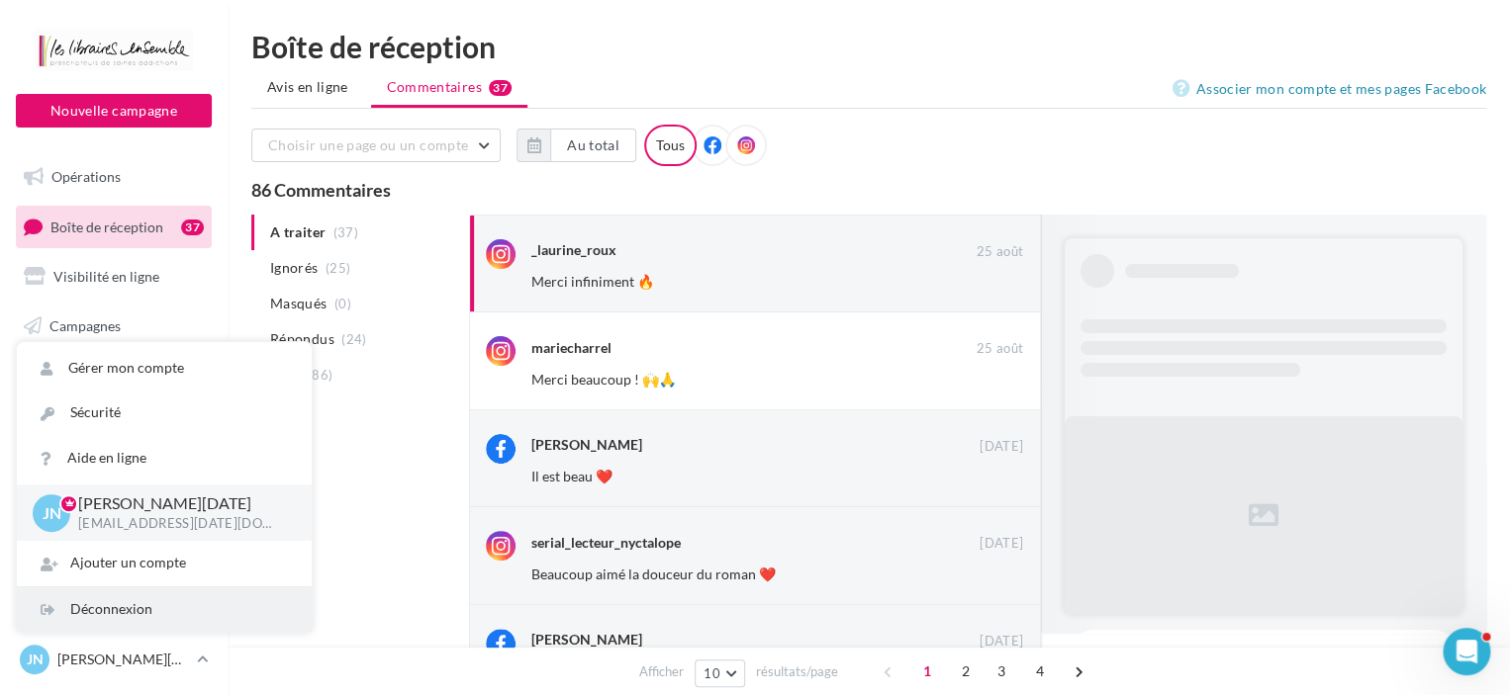
click at [121, 604] on div "Déconnexion" at bounding box center [164, 610] width 295 height 45
